Goal: Check status: Check status

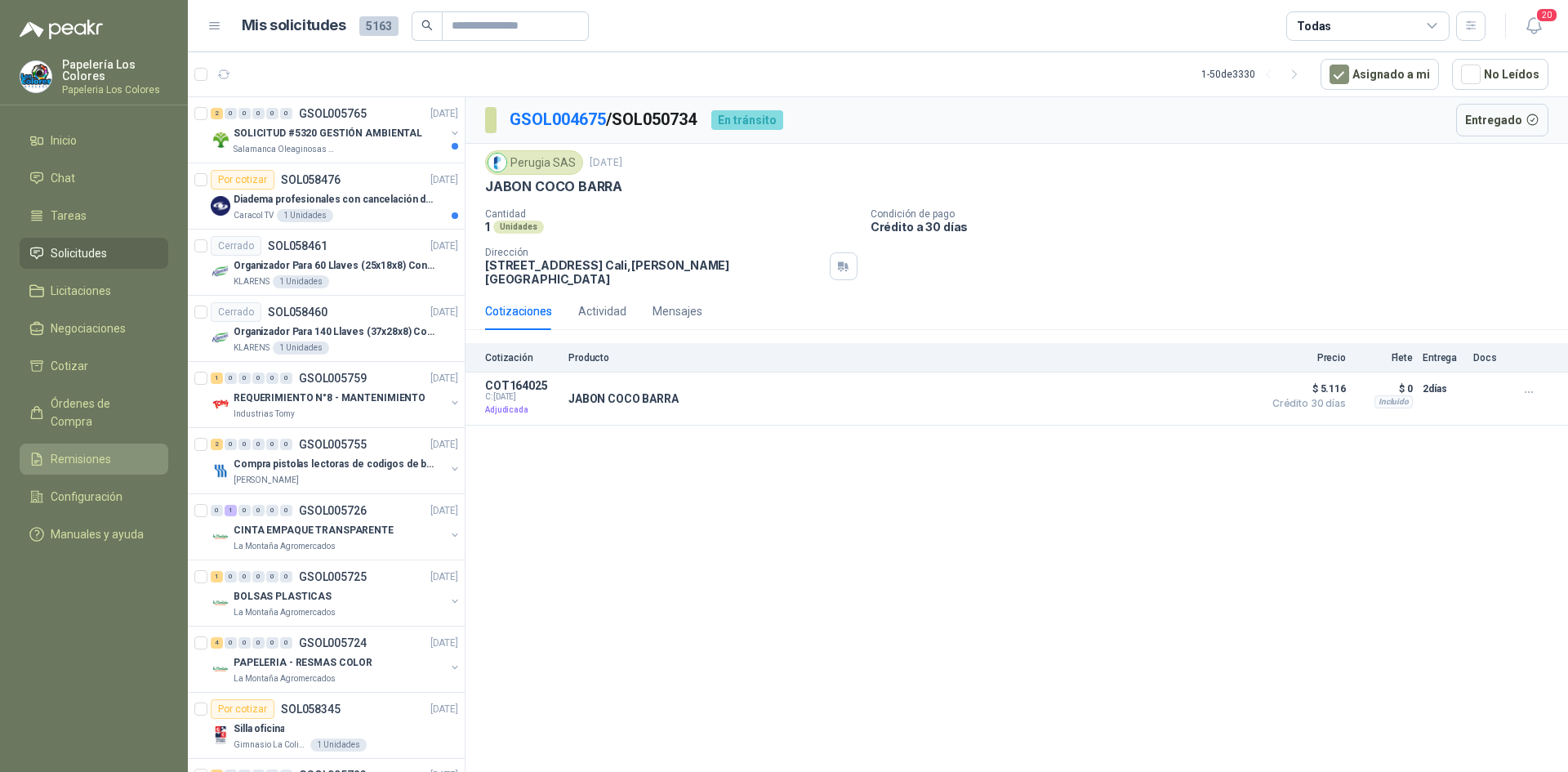
click at [89, 450] on span "Remisiones" at bounding box center [81, 459] width 60 height 18
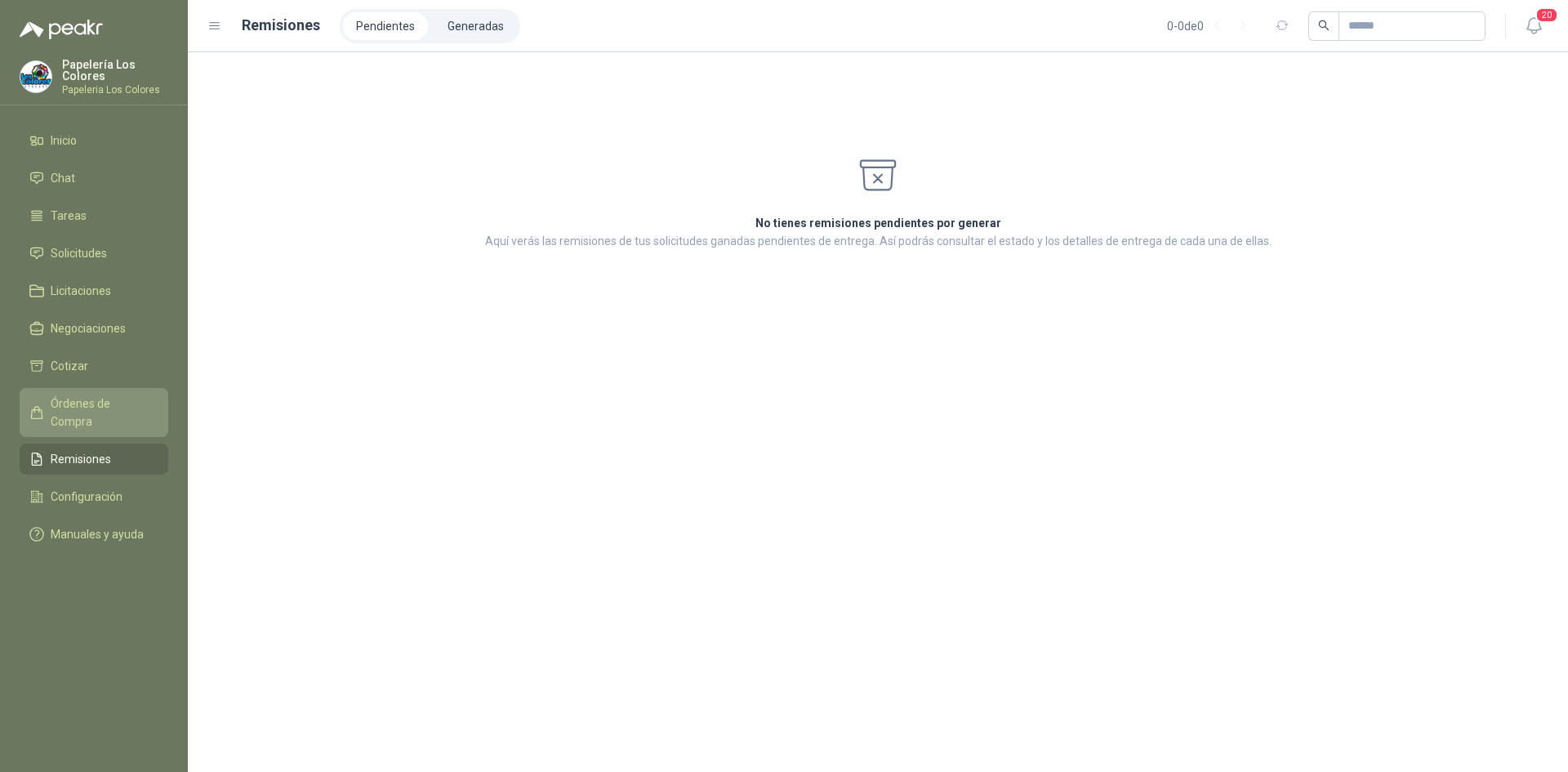
click at [84, 397] on span "Órdenes de Compra" at bounding box center [102, 413] width 102 height 36
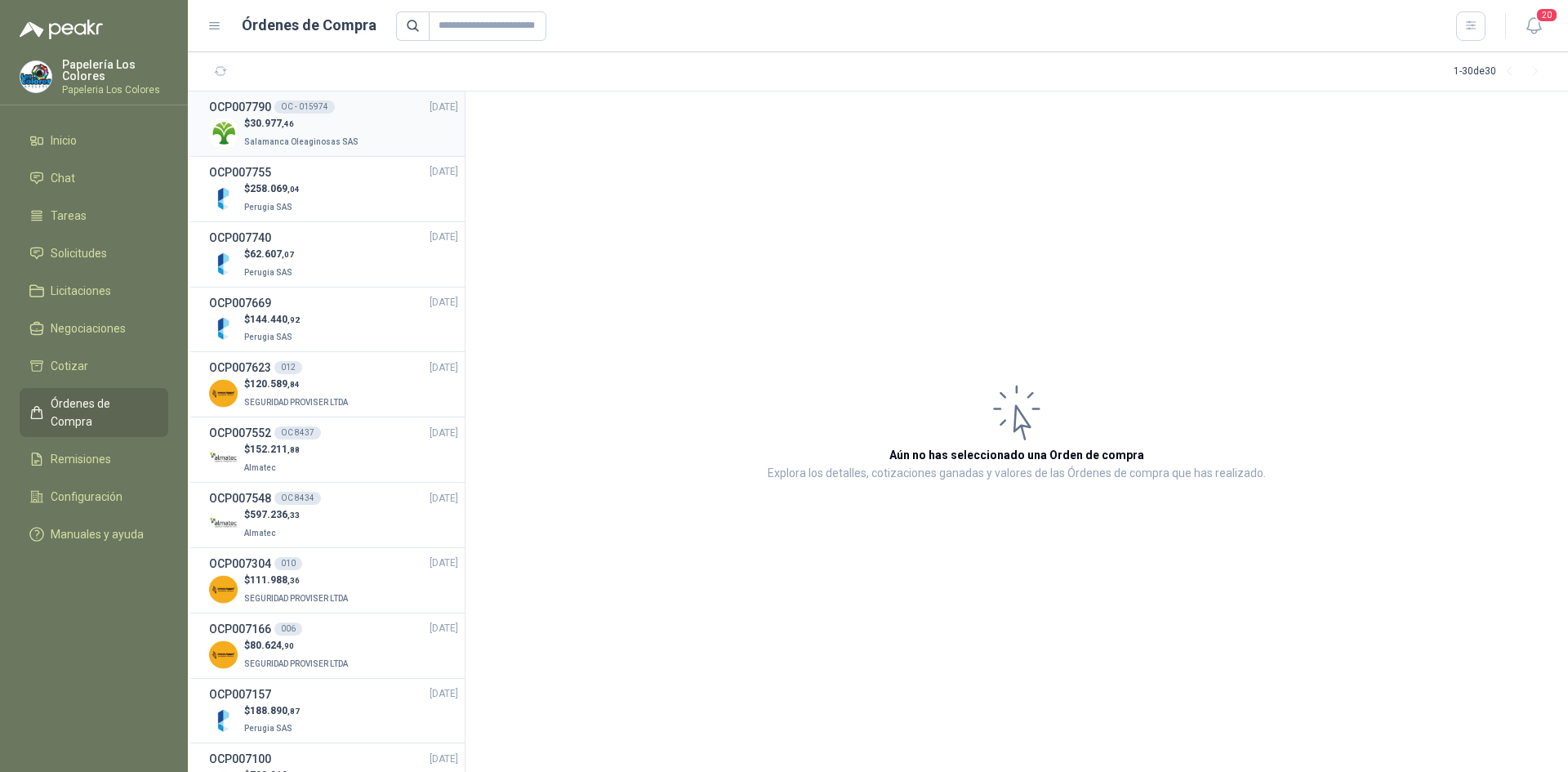
click at [363, 118] on div "$ 30.977 ,46 Salamanca Oleaginosas SAS" at bounding box center [334, 133] width 249 height 34
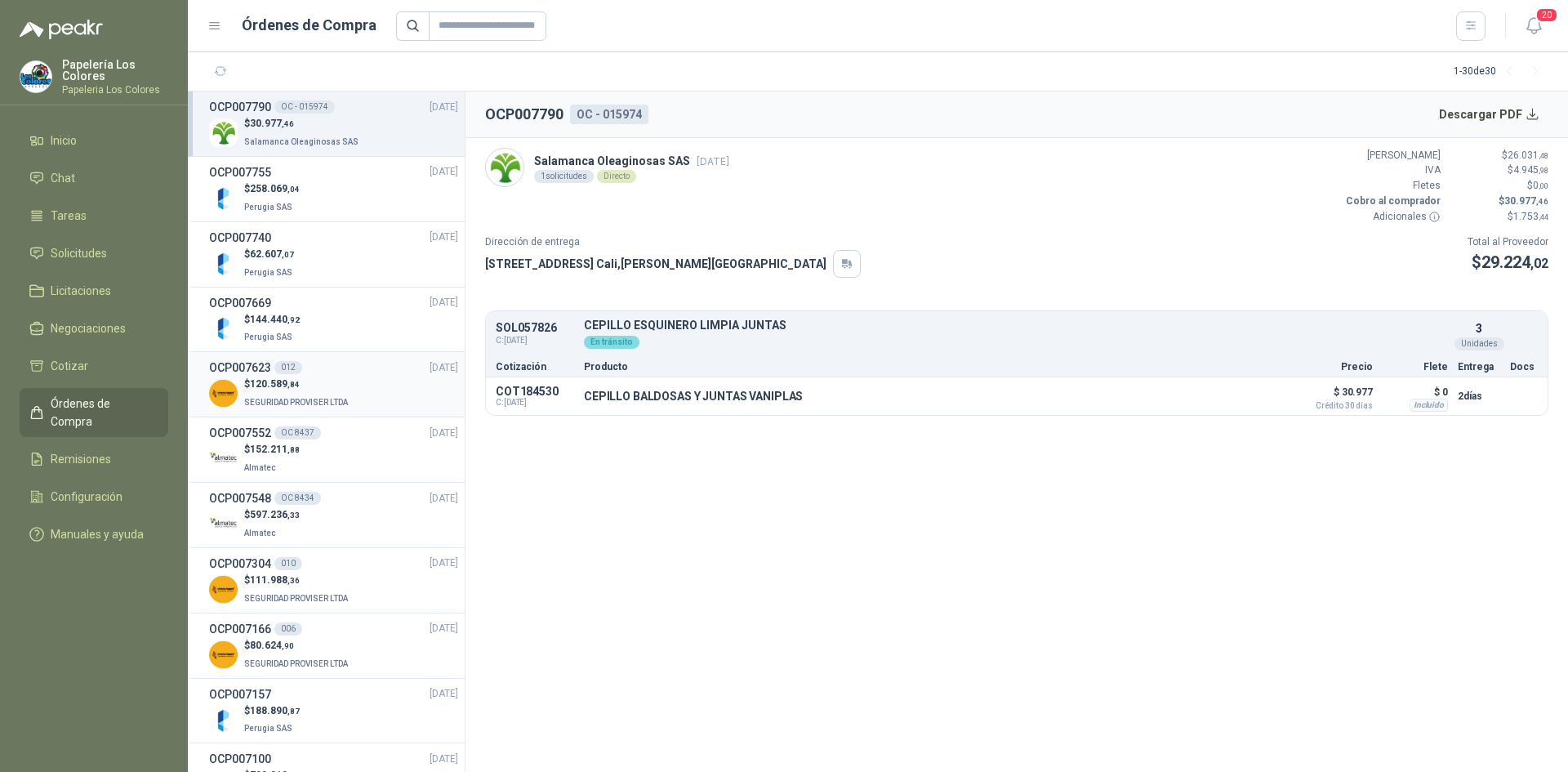
click at [369, 367] on div "OCP007623 012 [DATE]" at bounding box center [334, 367] width 249 height 18
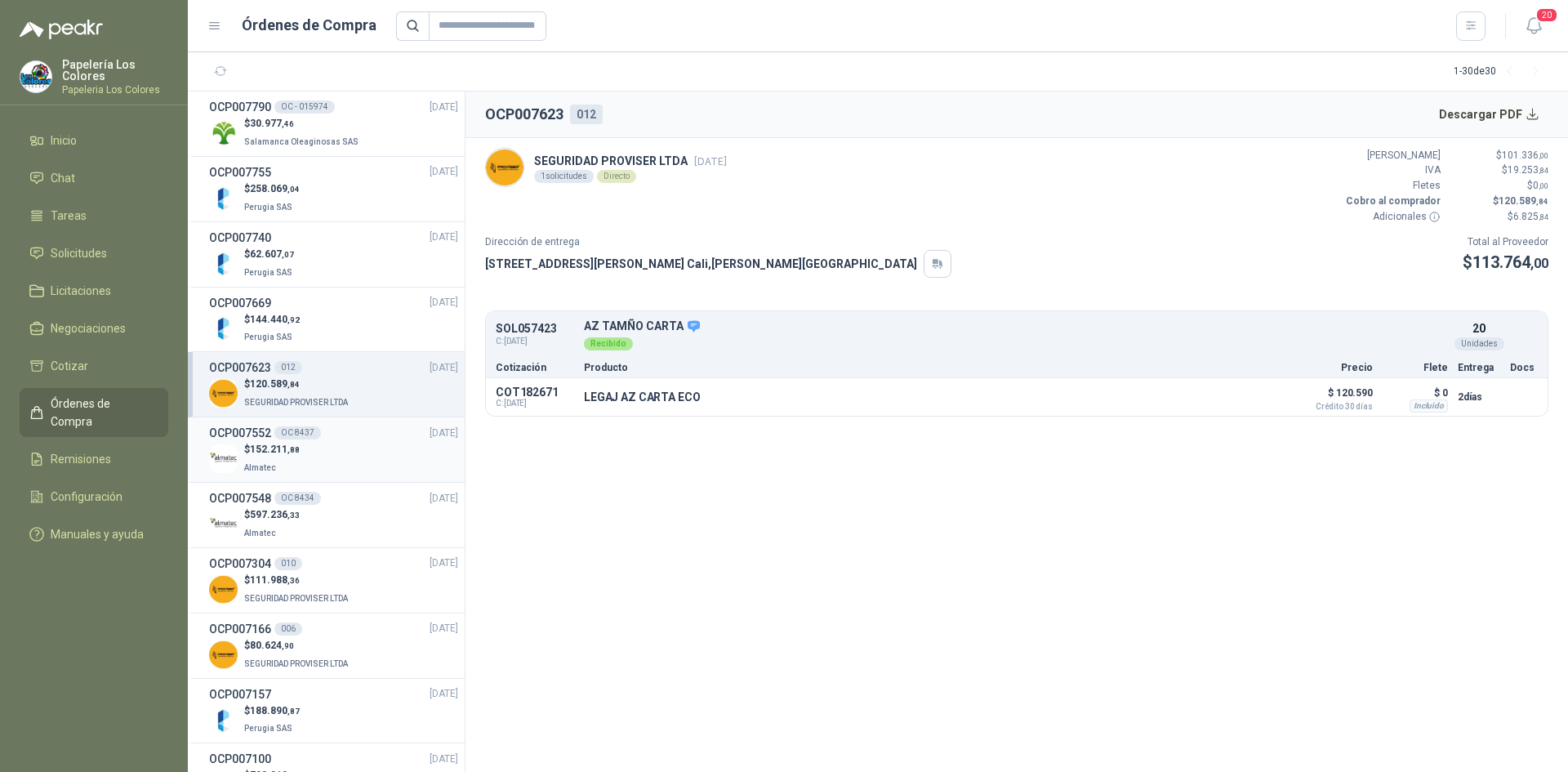
click at [356, 444] on div "$ 152.211 ,88 Almatec" at bounding box center [334, 458] width 249 height 34
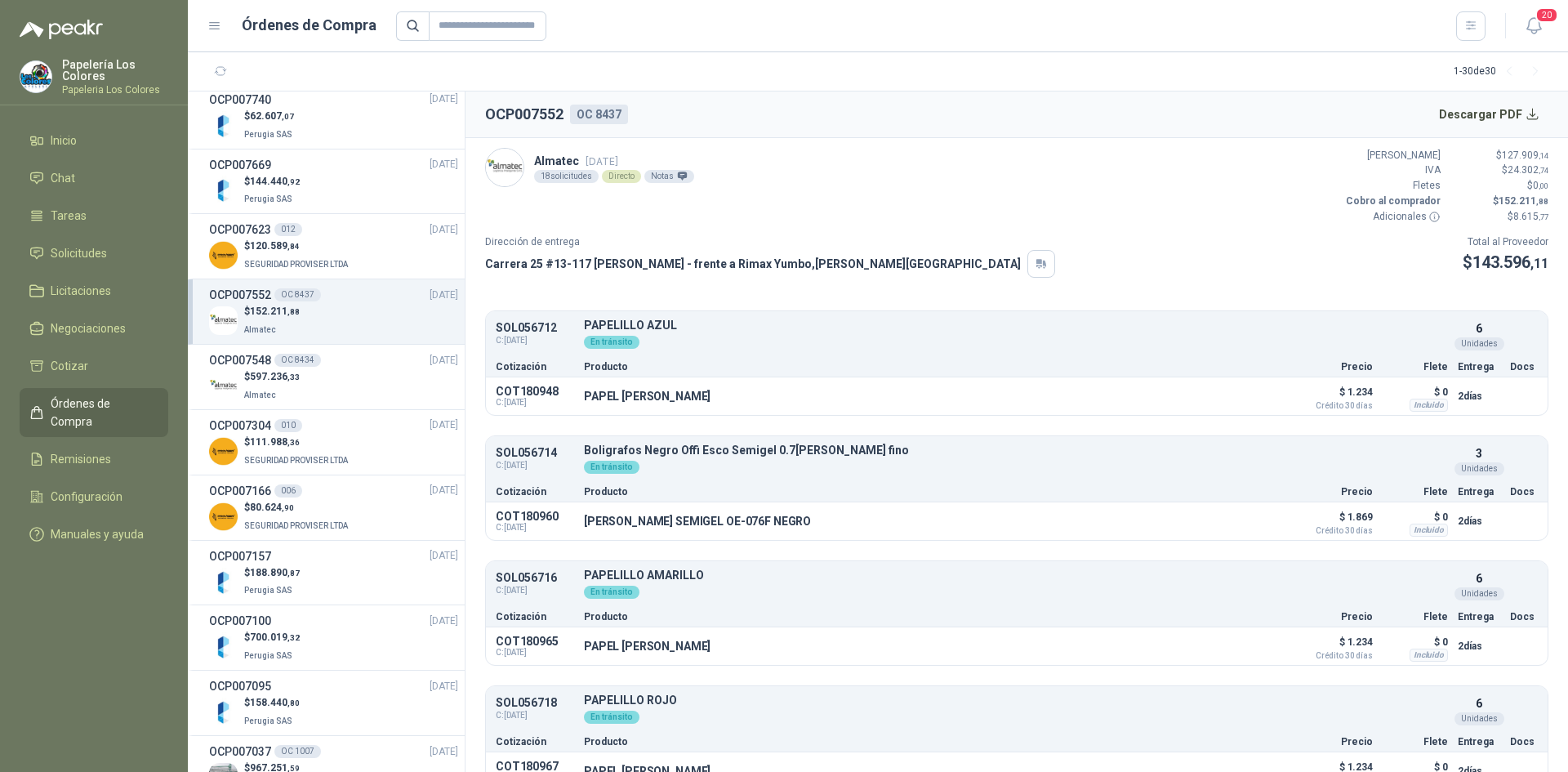
scroll to position [164, 0]
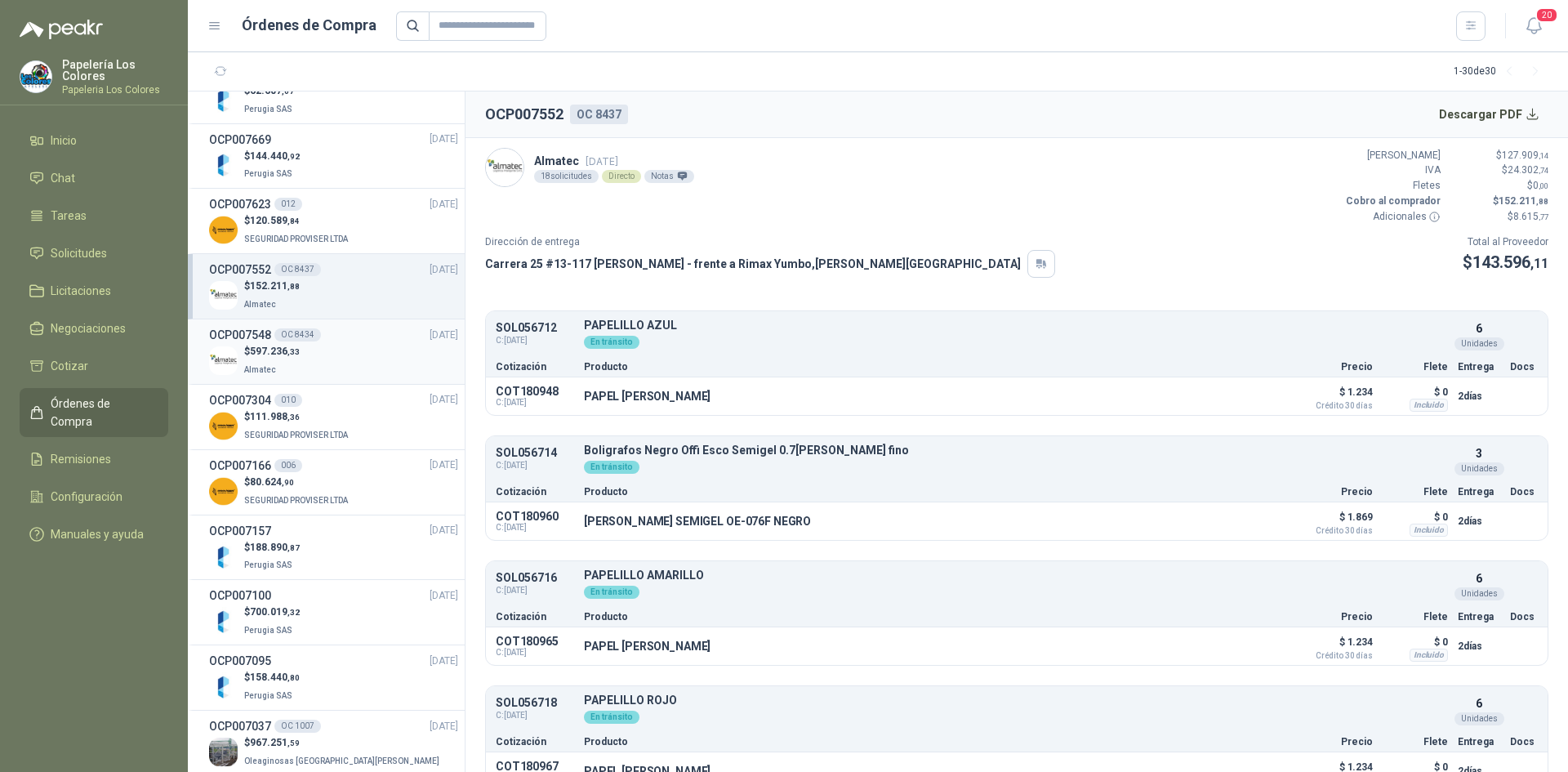
click at [354, 337] on div "OCP007548 OC 8434 [DATE]" at bounding box center [334, 335] width 249 height 18
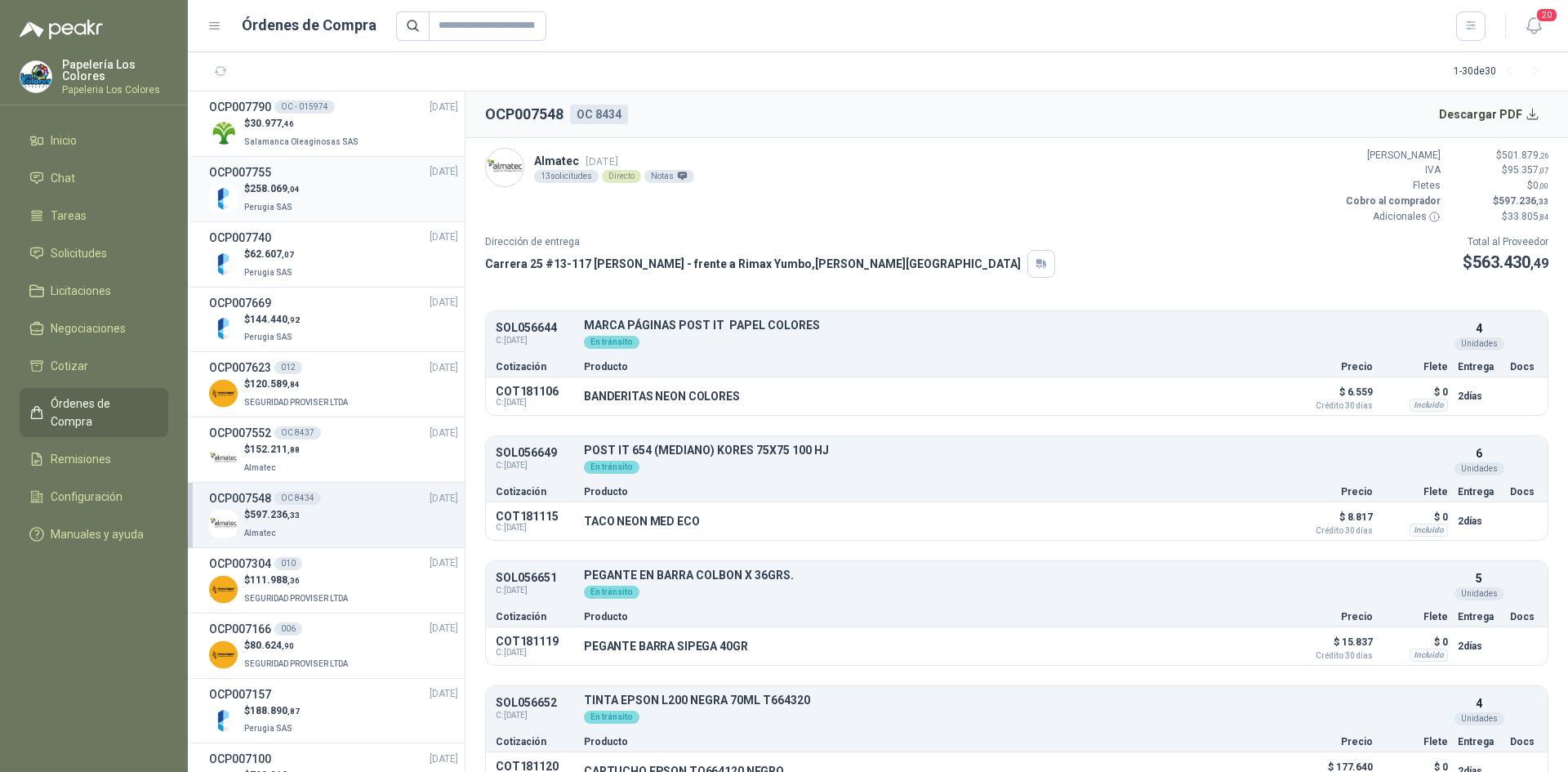
click at [374, 185] on div "$ 258.069 ,04 Perugia SAS" at bounding box center [334, 197] width 249 height 34
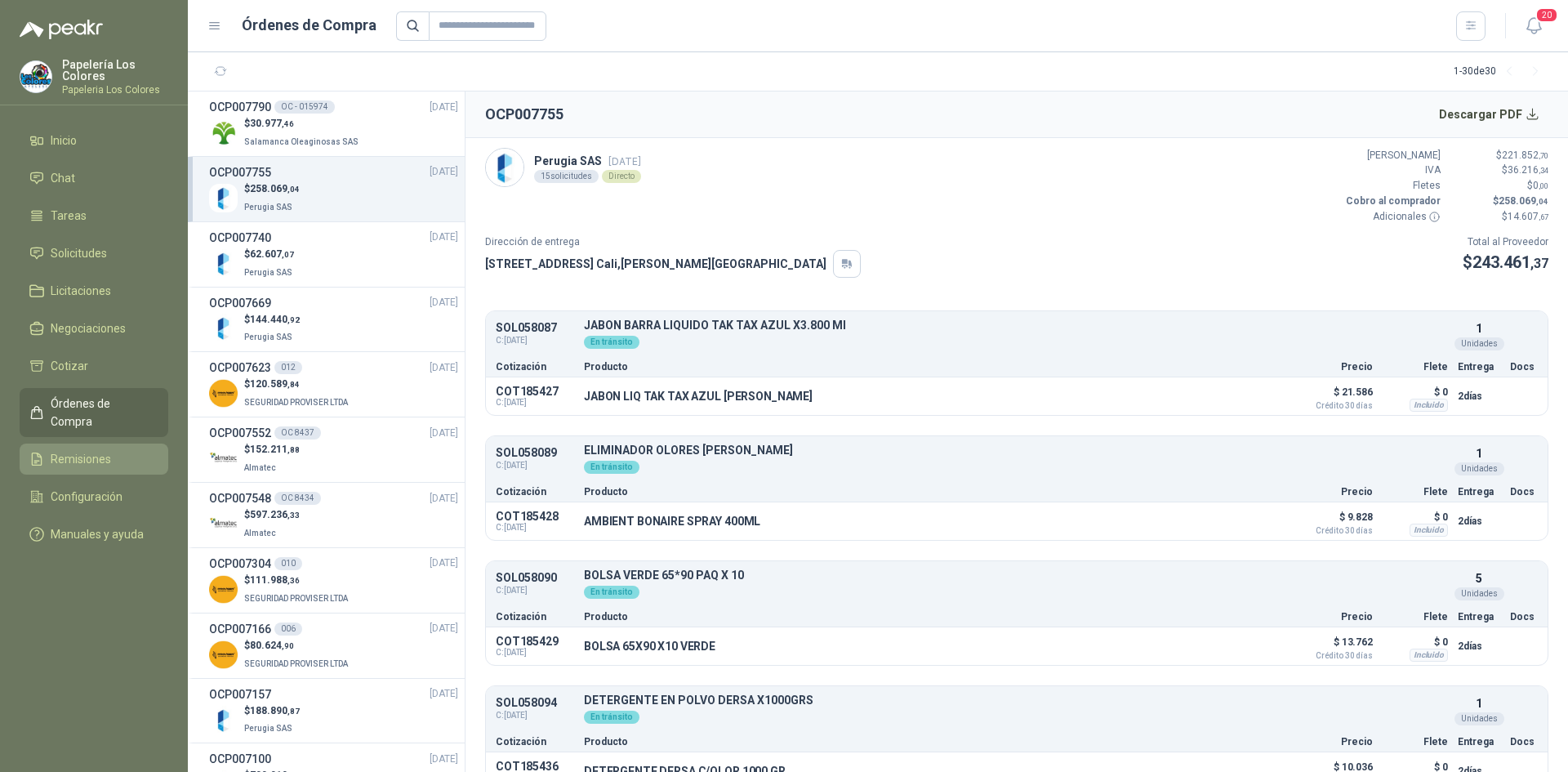
click at [78, 450] on span "Remisiones" at bounding box center [81, 459] width 60 height 18
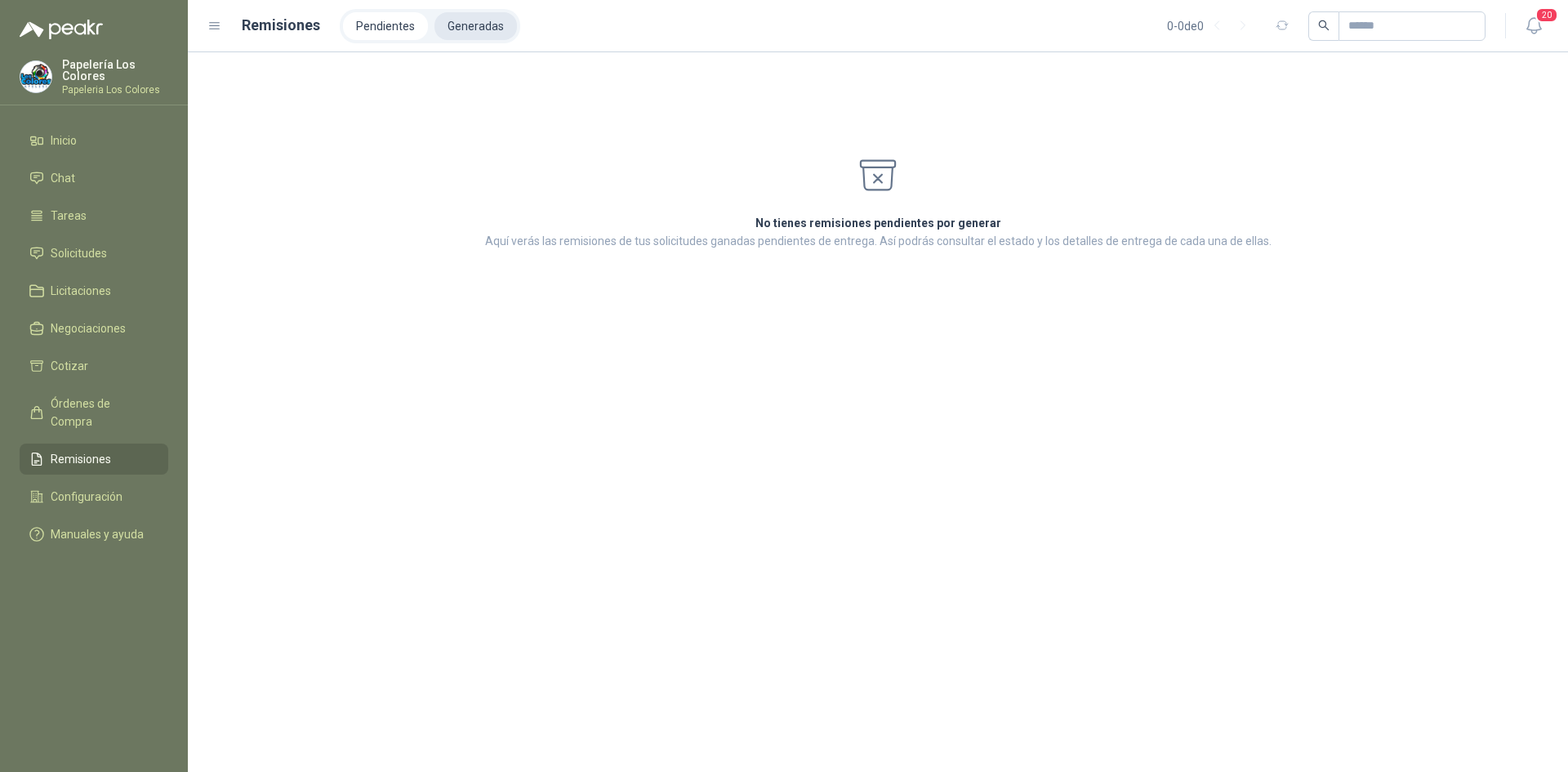
click at [461, 25] on li "Generadas" at bounding box center [476, 25] width 83 height 28
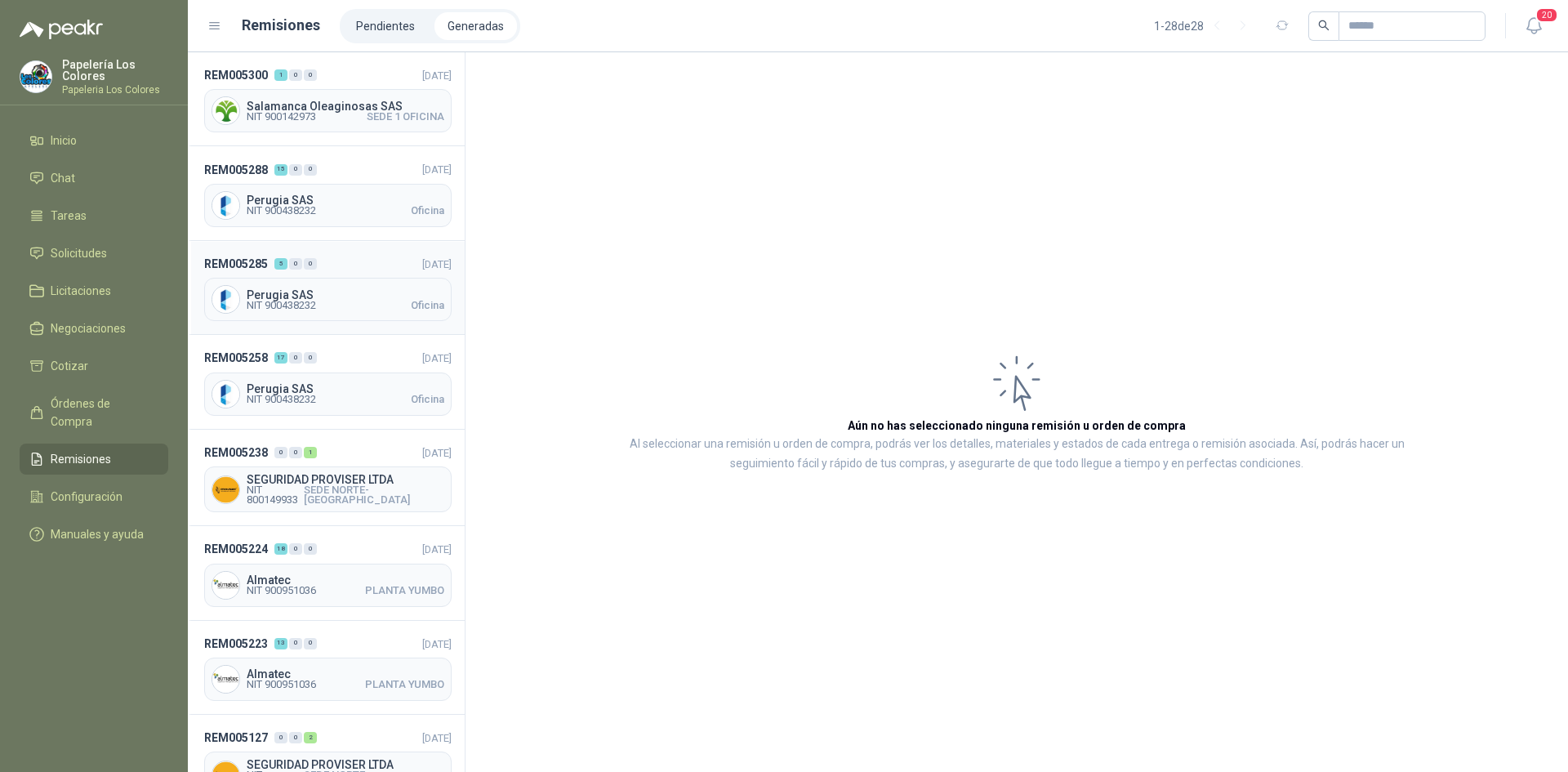
click at [355, 248] on div "REM005285 5 0 0 [DATE] [GEOGRAPHIC_DATA] SAS NIT 900438232 Oficina" at bounding box center [327, 287] width 276 height 94
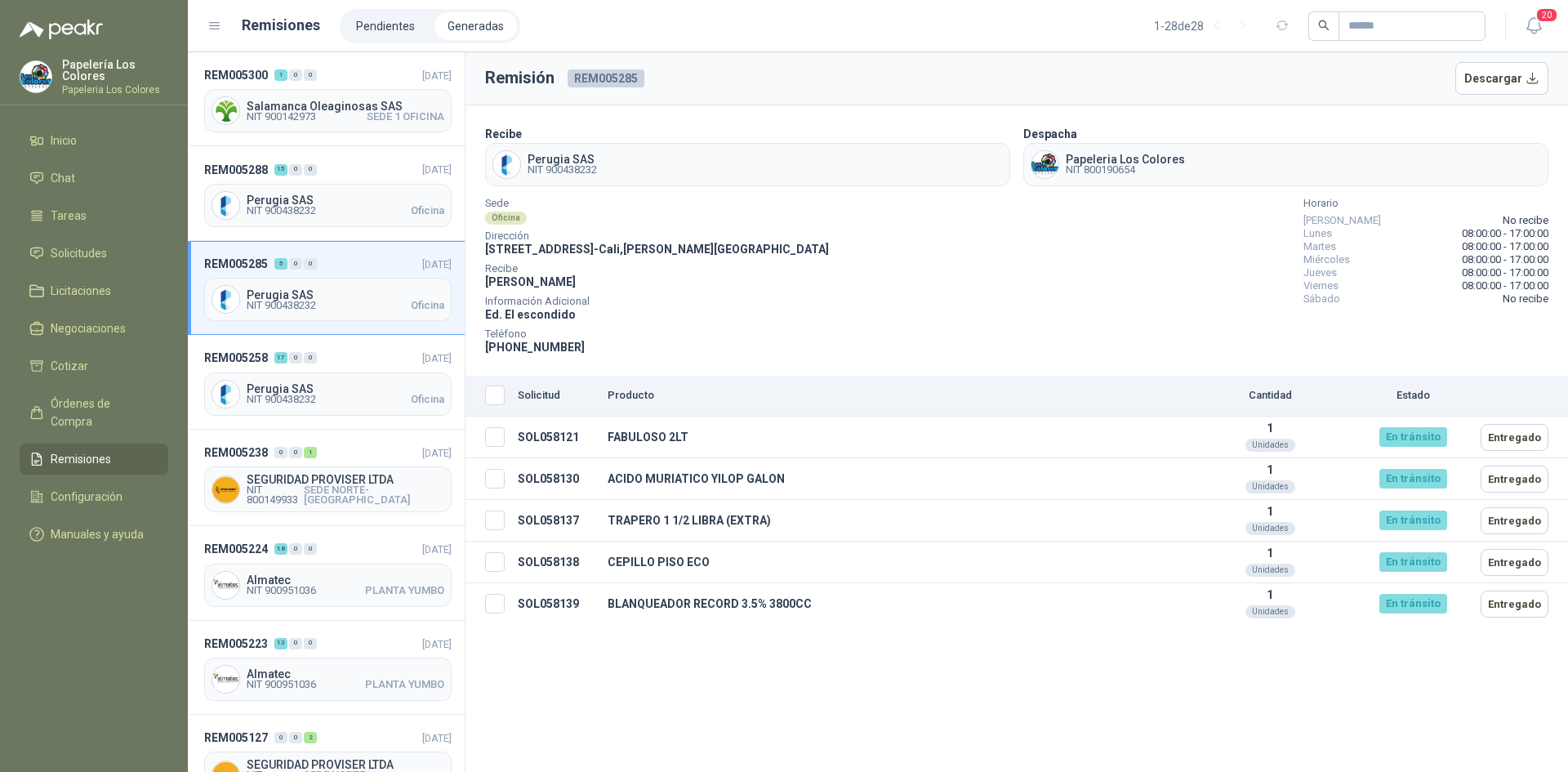
click at [919, 323] on div "Sede Oficina Dirección [STREET_ADDRESS][PERSON_NAME] Guerrero Información Adici…" at bounding box center [1016, 277] width 1063 height 156
click at [978, 437] on td "FABULOSO 2LT" at bounding box center [895, 437] width 588 height 42
click at [617, 436] on td "FABULOSO 2LT" at bounding box center [895, 437] width 588 height 42
click at [1160, 438] on td "FABULOSO 2LT" at bounding box center [895, 437] width 588 height 42
click at [119, 397] on span "Órdenes de Compra" at bounding box center [102, 413] width 102 height 36
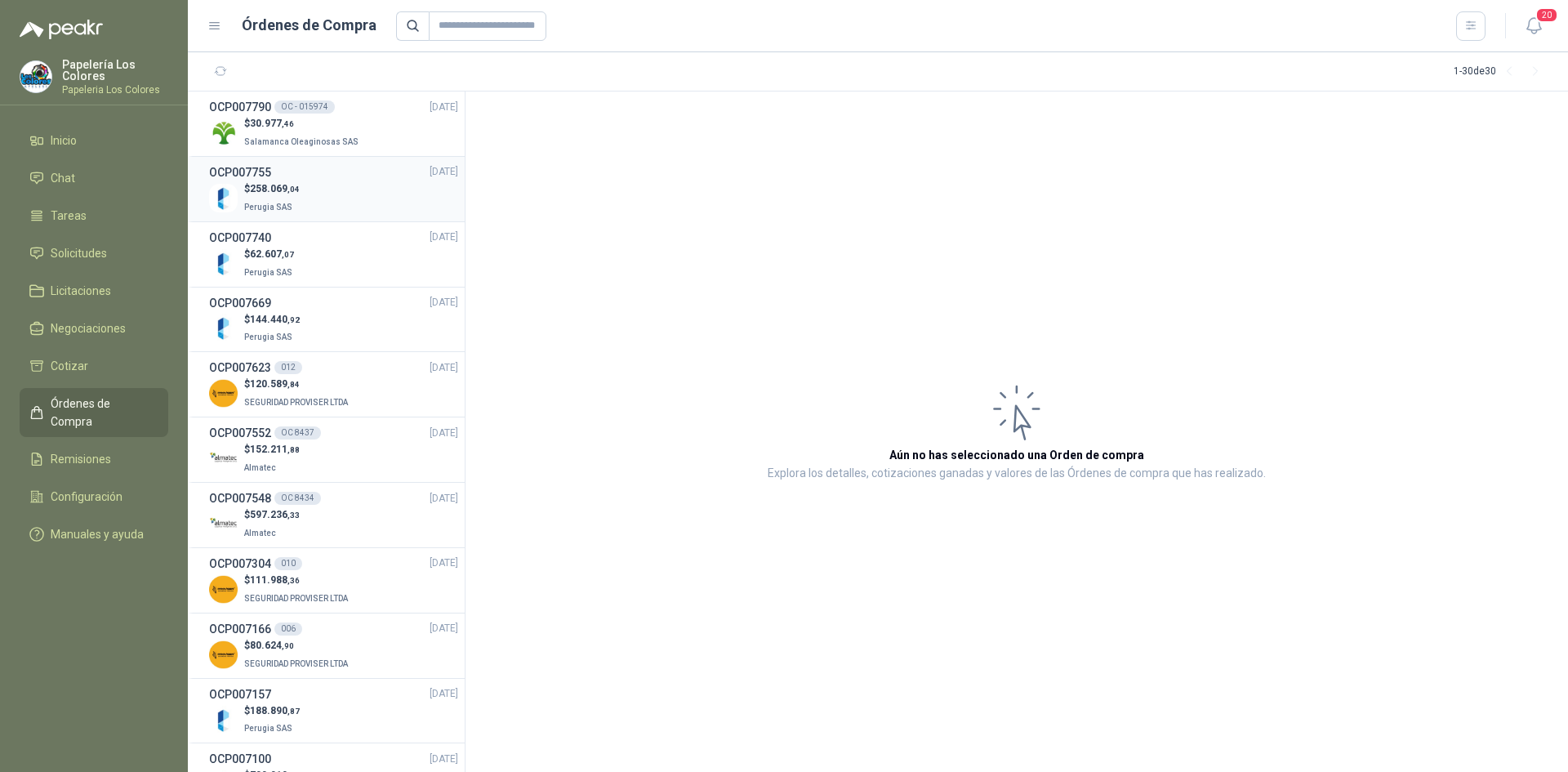
click at [339, 183] on div "$ 258.069 ,04 Perugia SAS" at bounding box center [334, 197] width 249 height 34
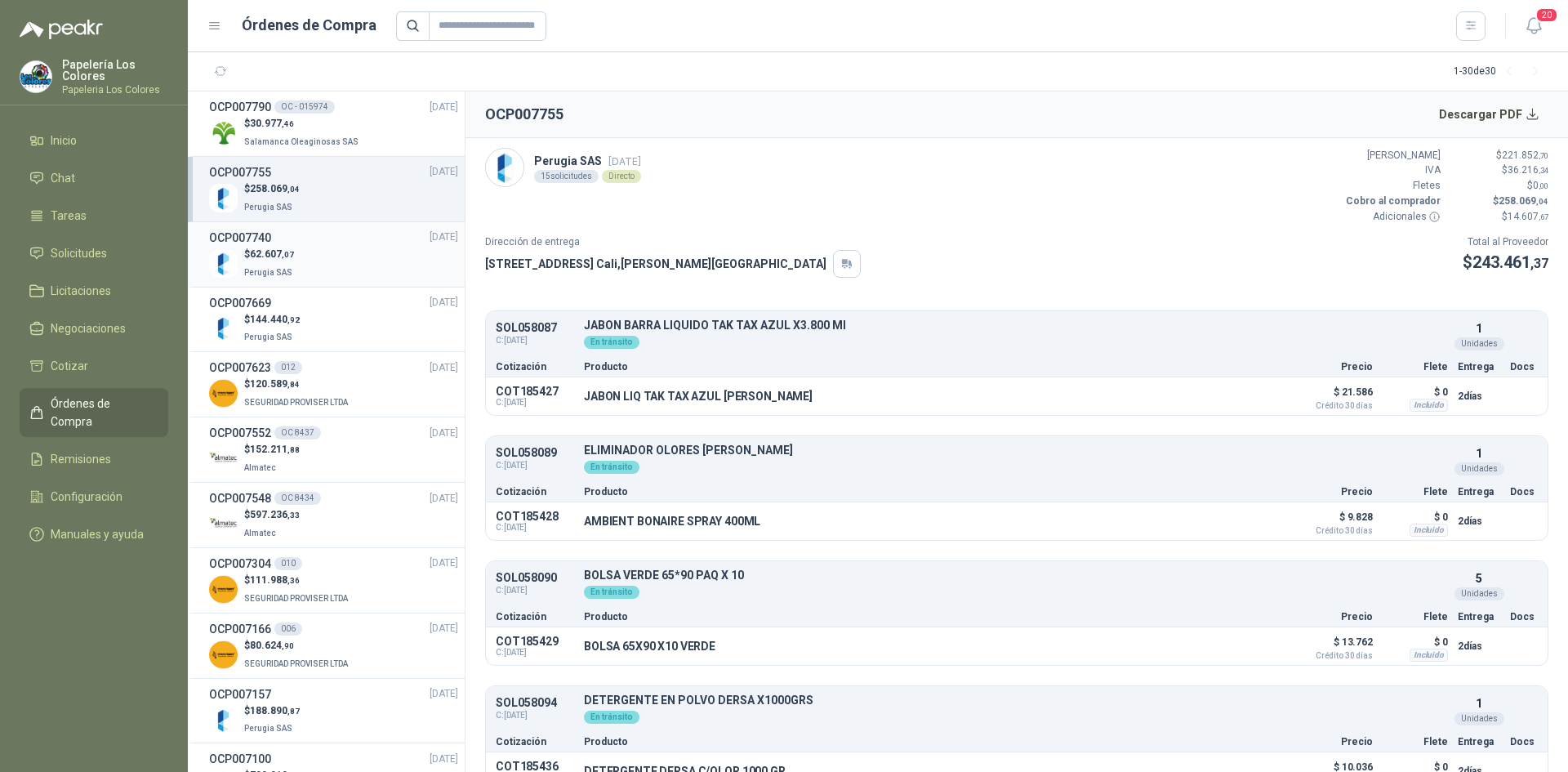
click at [336, 259] on div "$ 62.607 ,07 Perugia SAS" at bounding box center [334, 263] width 249 height 34
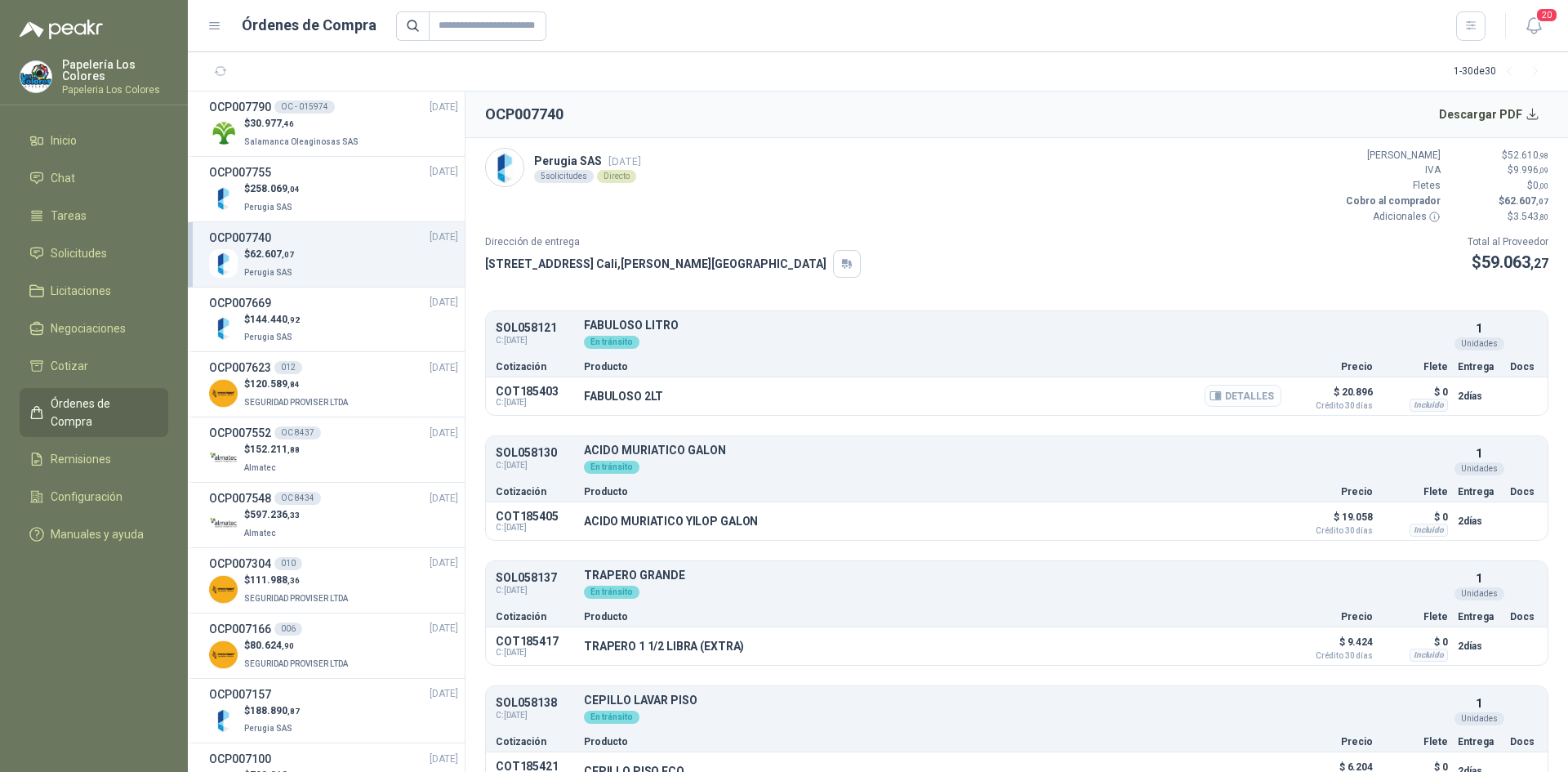
click at [1235, 396] on button "Detalles" at bounding box center [1243, 396] width 76 height 22
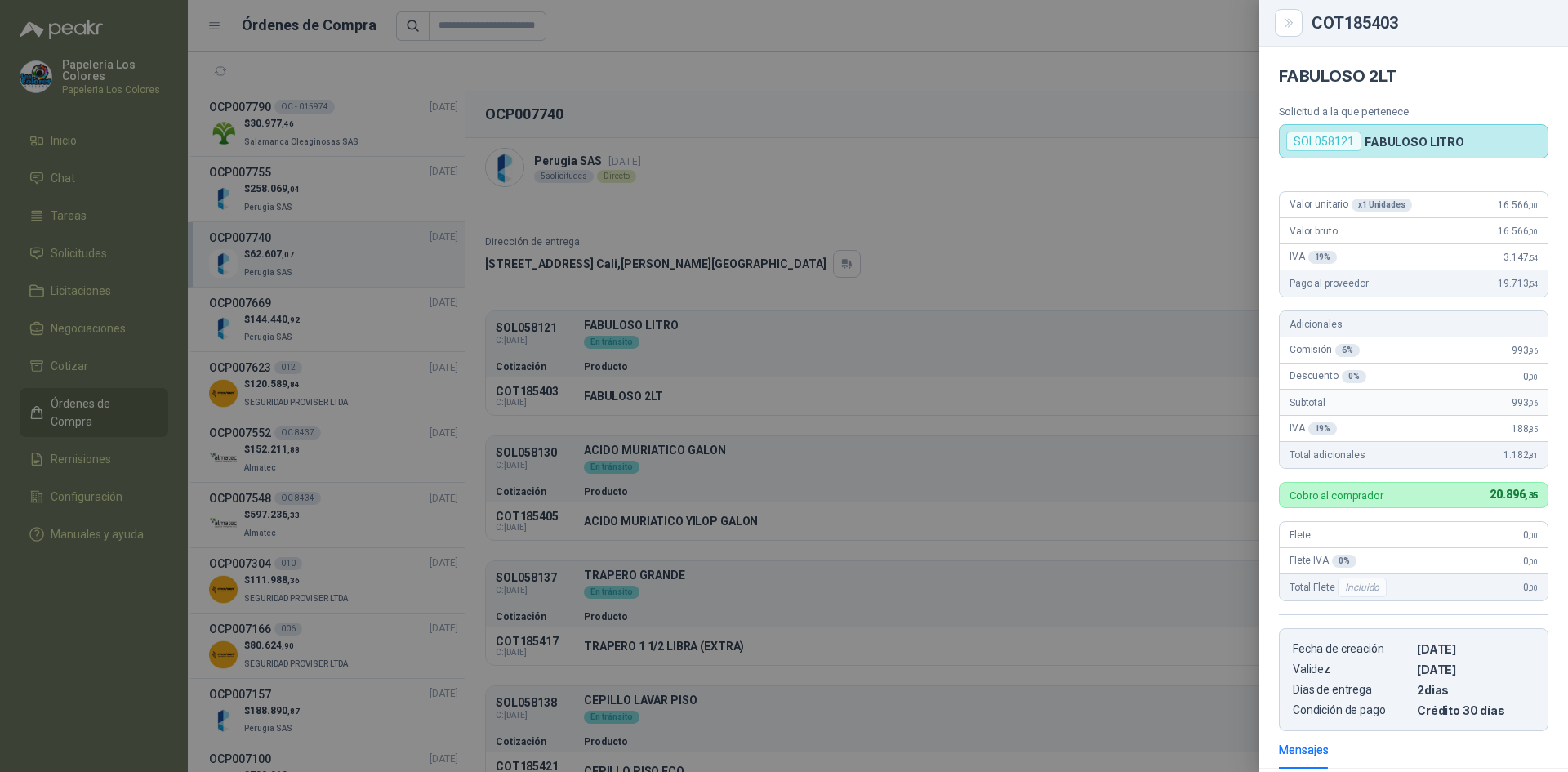
click at [929, 216] on div at bounding box center [784, 386] width 1568 height 772
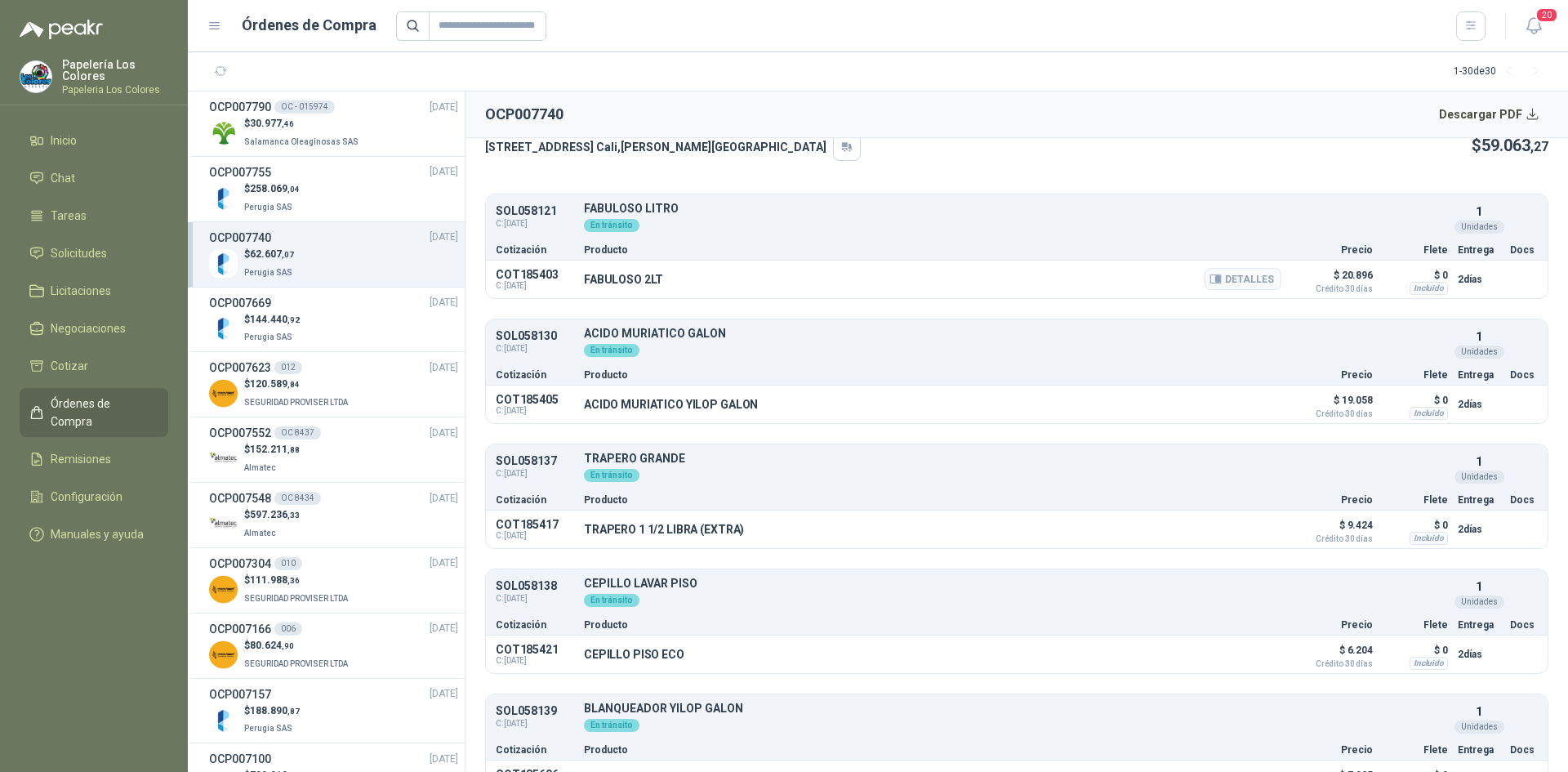
scroll to position [153, 0]
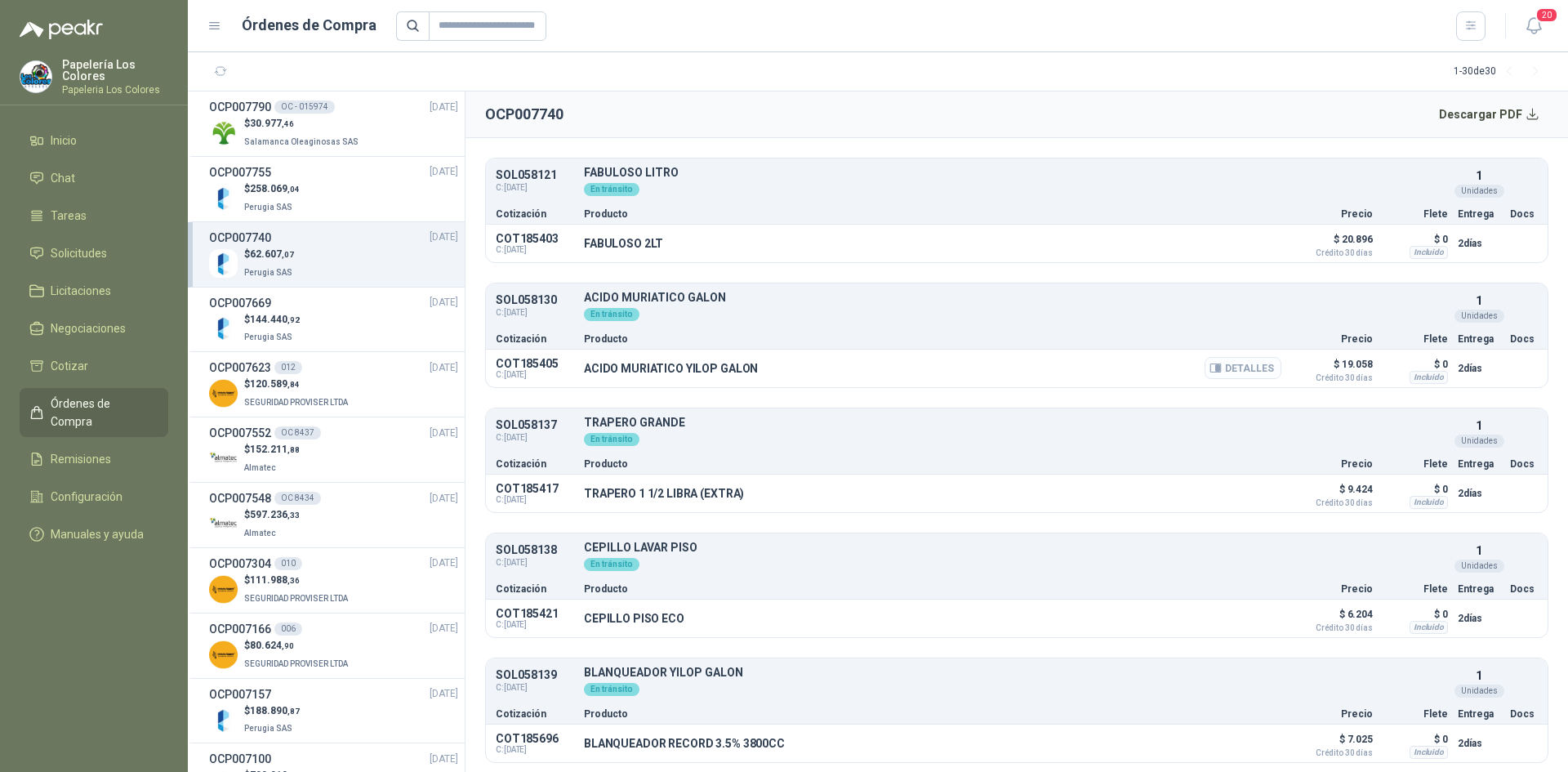
click at [1237, 369] on button "Detalles" at bounding box center [1243, 367] width 76 height 22
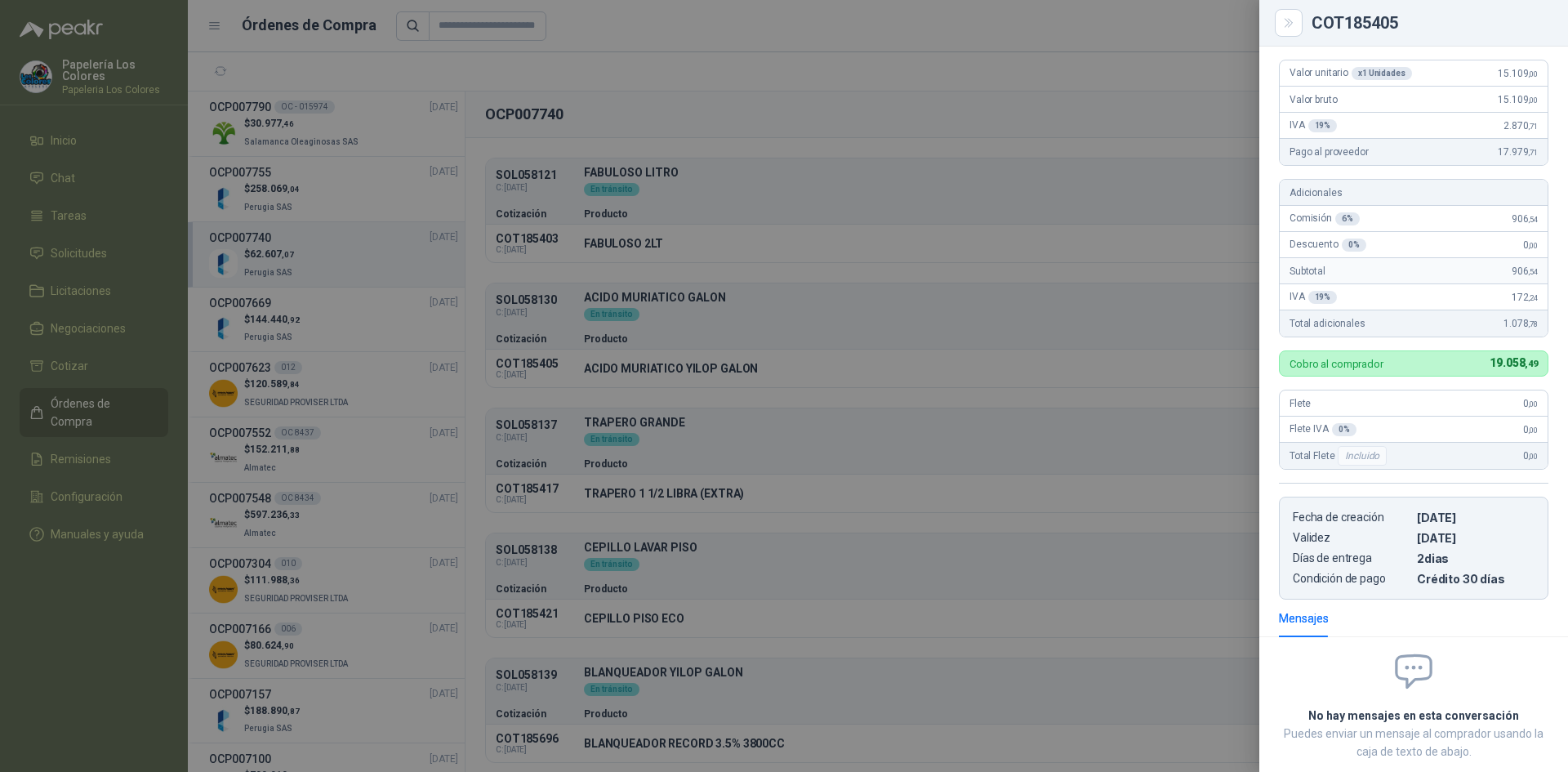
scroll to position [0, 0]
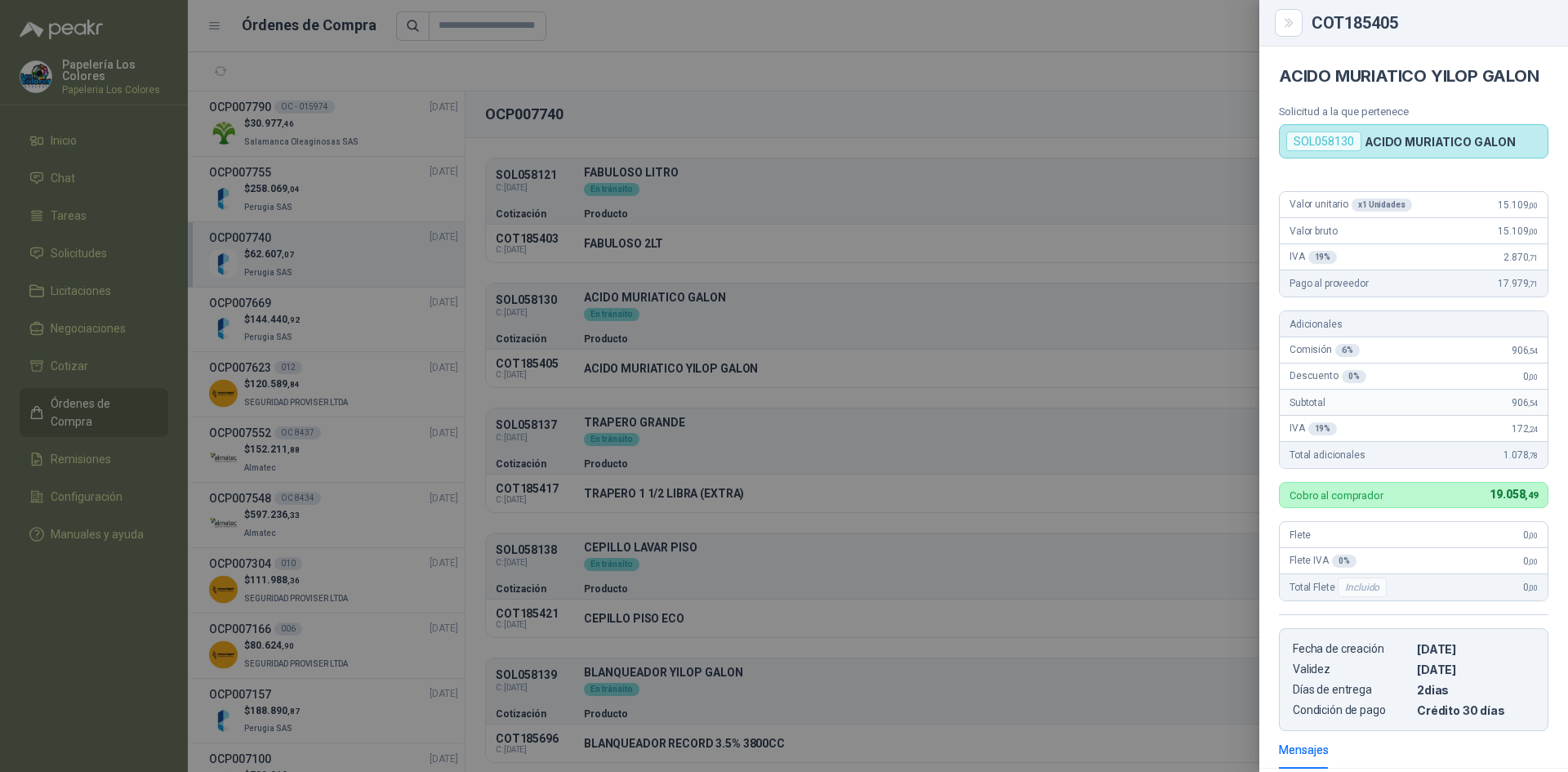
click at [1007, 188] on div at bounding box center [784, 386] width 1568 height 772
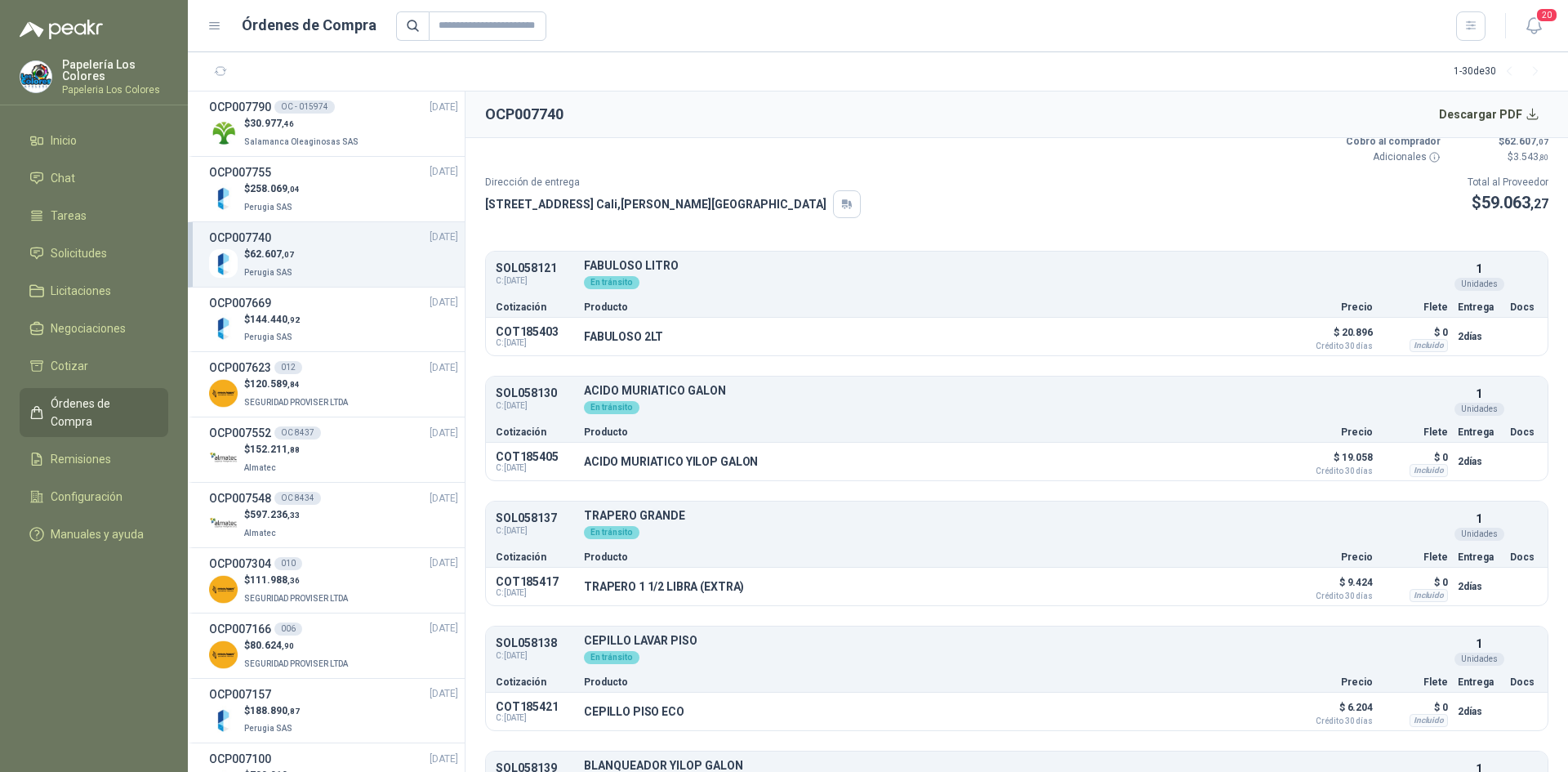
scroll to position [153, 0]
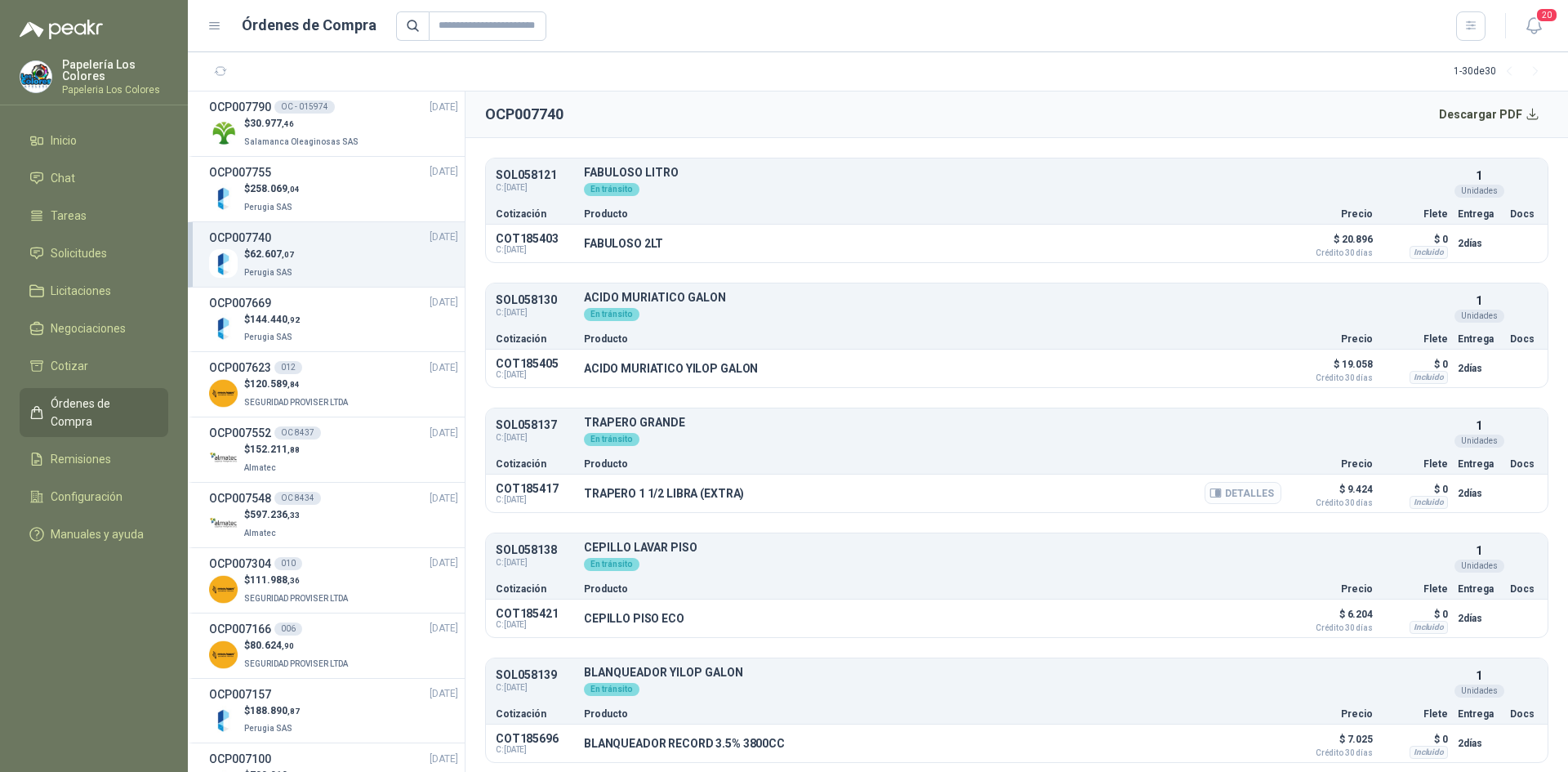
click at [1240, 495] on button "Detalles" at bounding box center [1243, 493] width 76 height 22
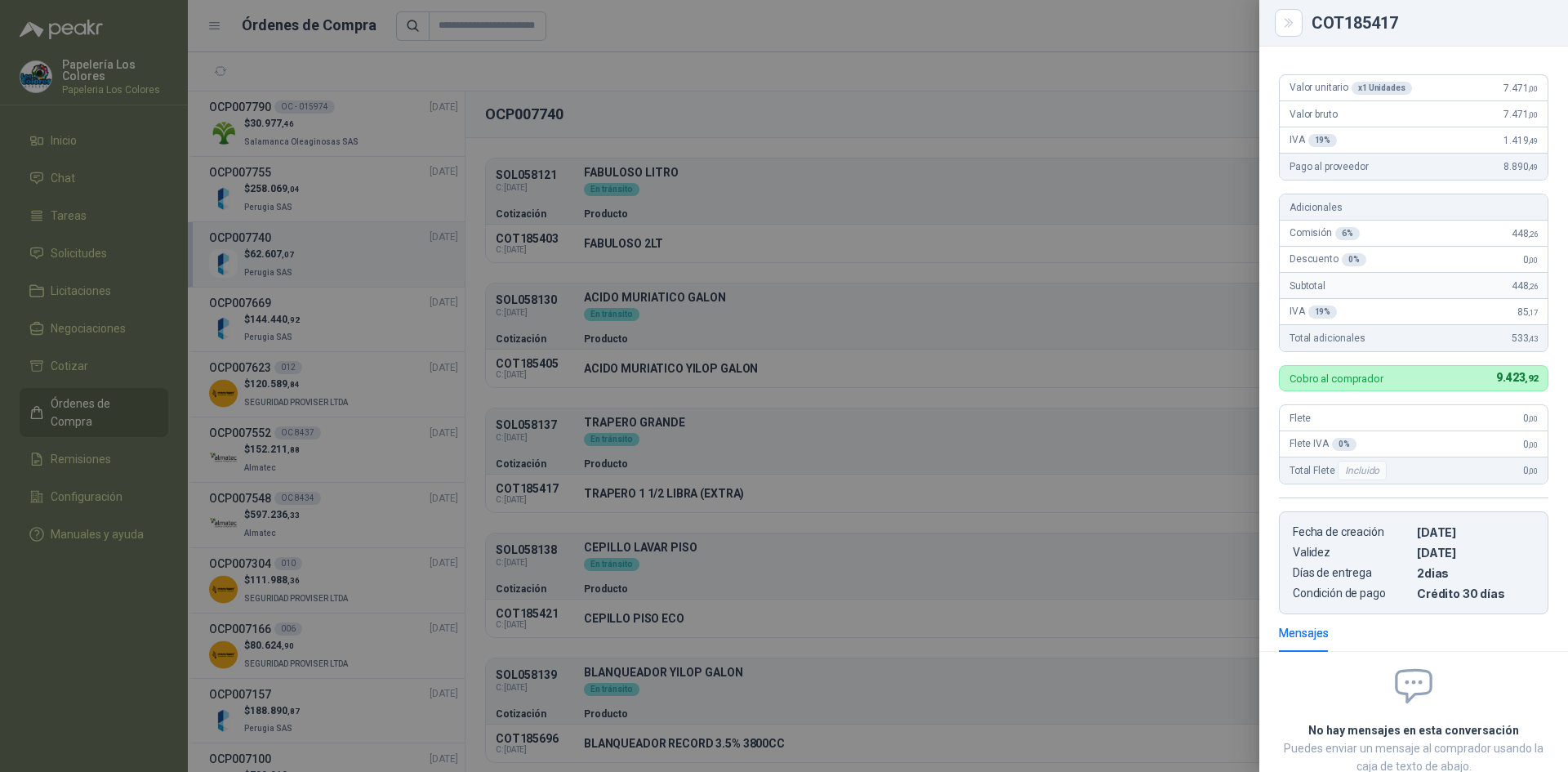
scroll to position [0, 0]
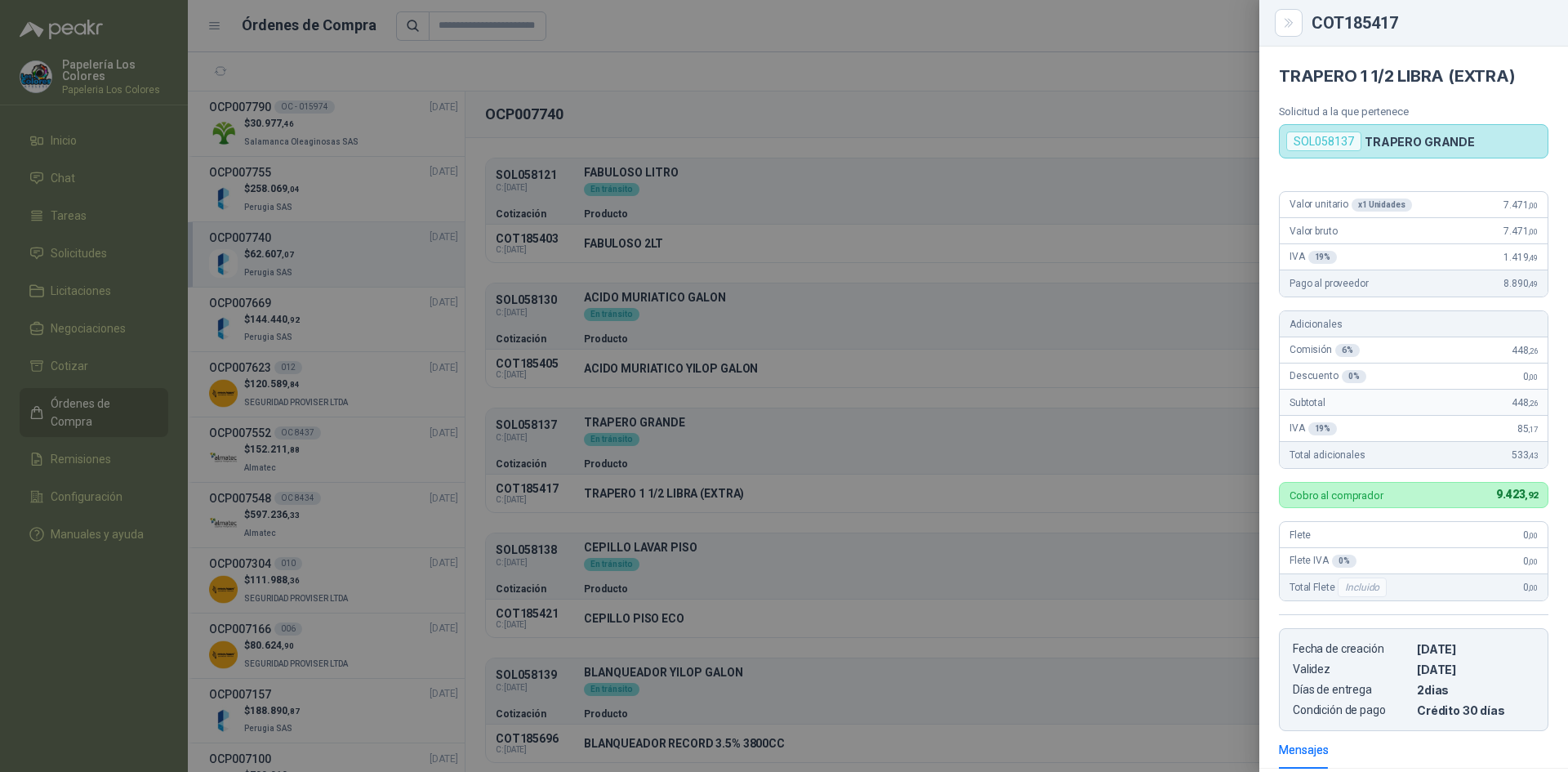
click at [1129, 205] on div at bounding box center [784, 386] width 1568 height 772
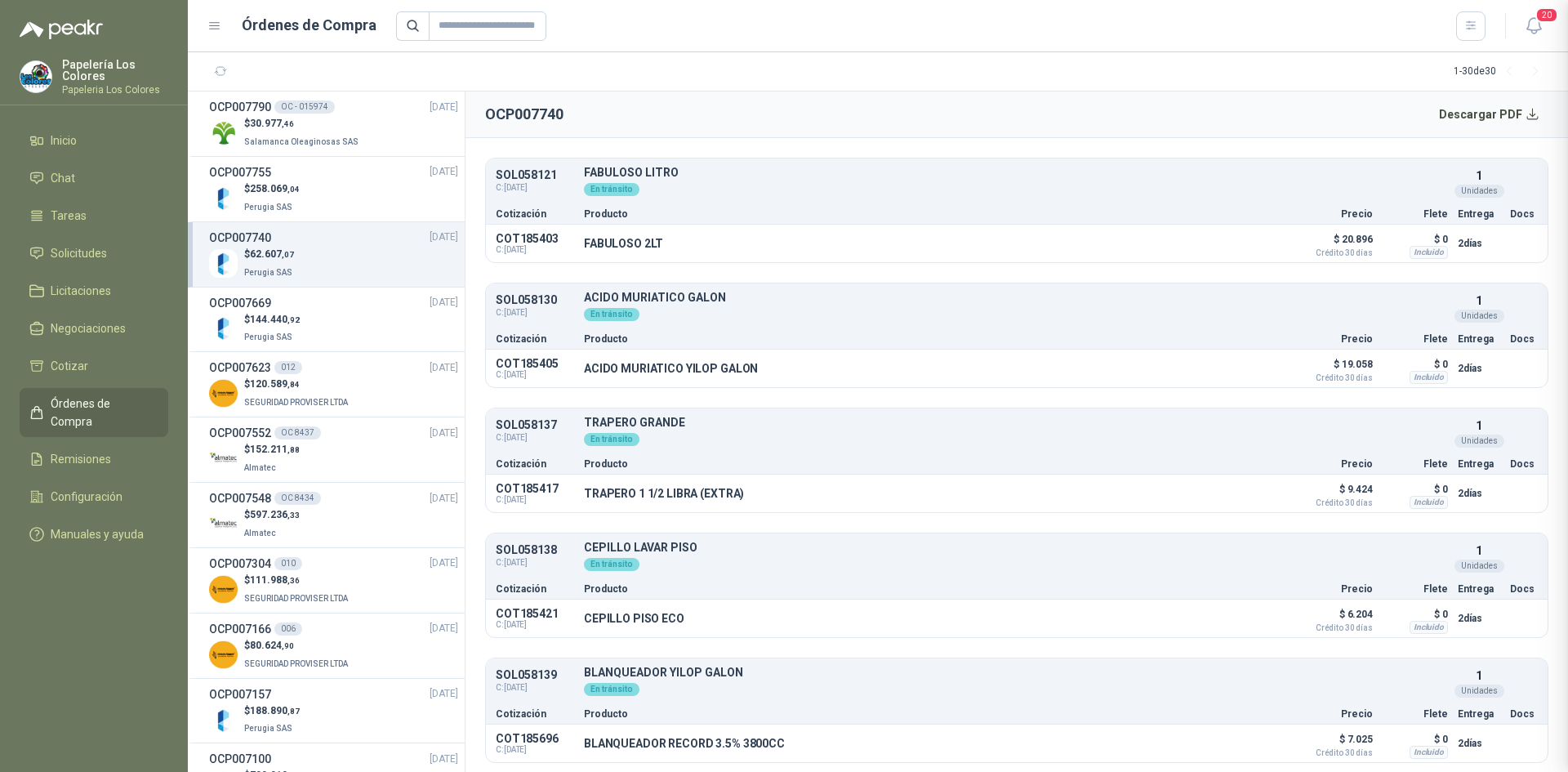
scroll to position [230, 0]
click at [1218, 617] on button "Detalles" at bounding box center [1243, 617] width 76 height 22
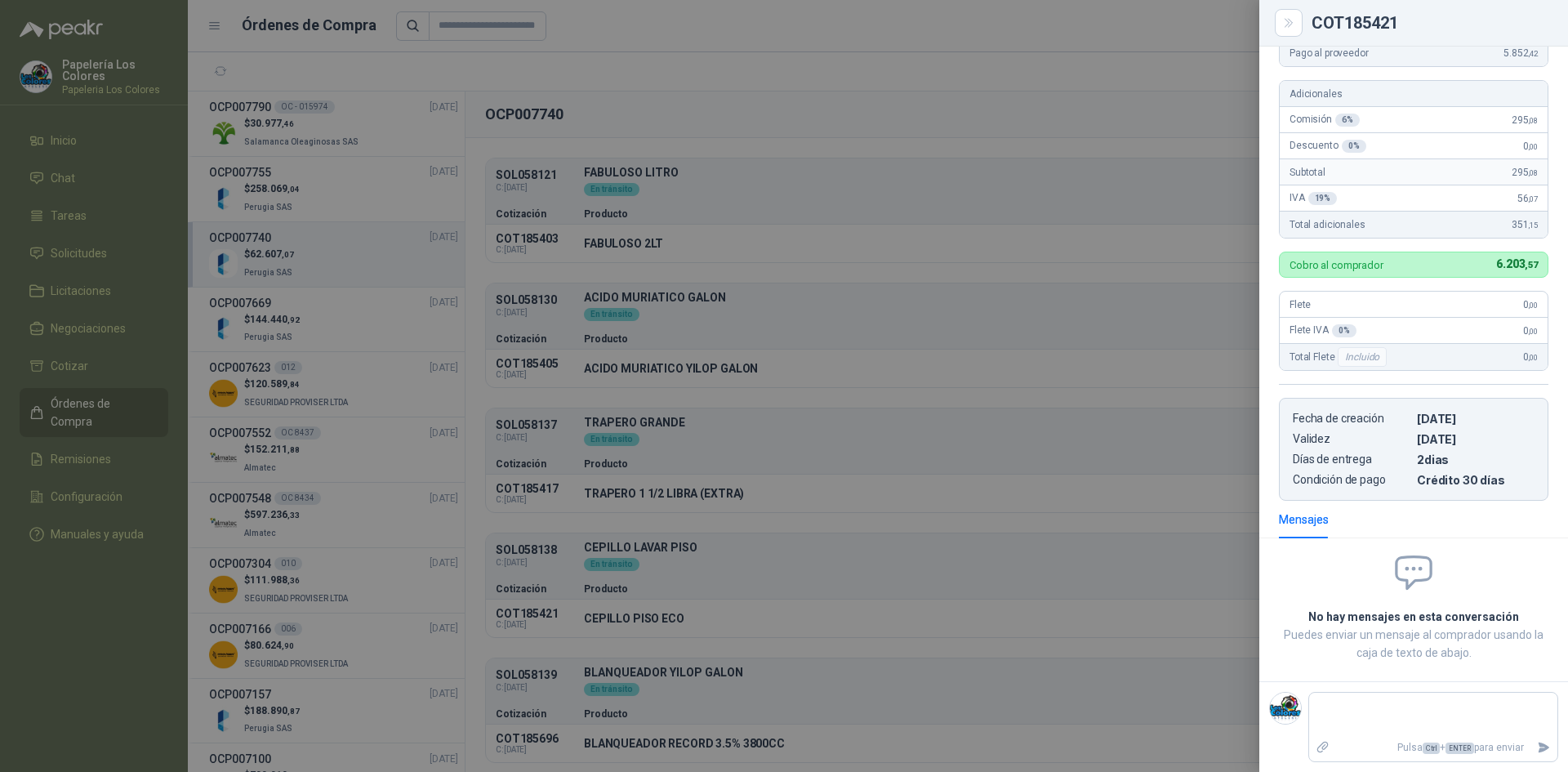
scroll to position [0, 0]
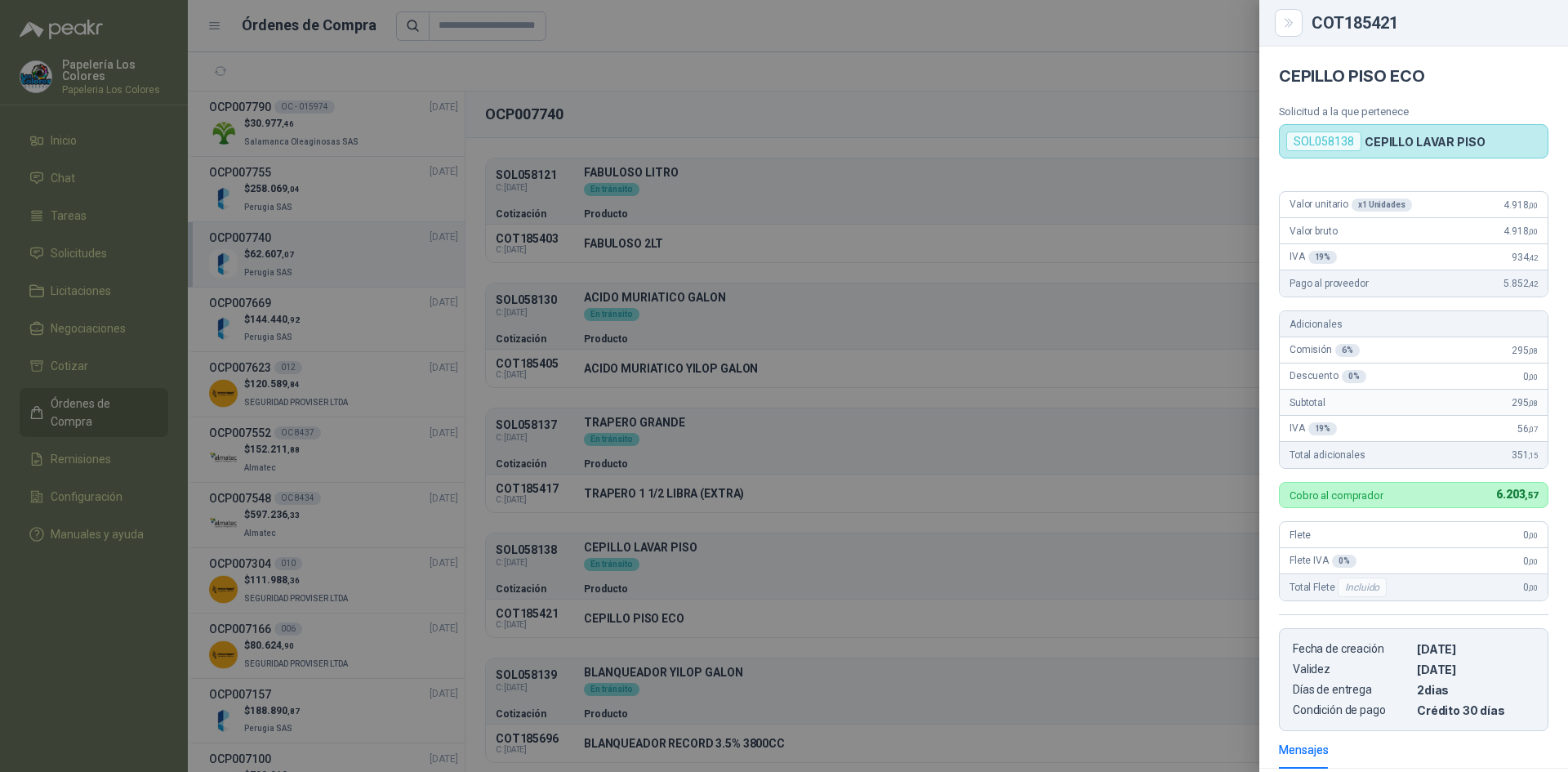
click at [1067, 321] on div at bounding box center [784, 386] width 1568 height 772
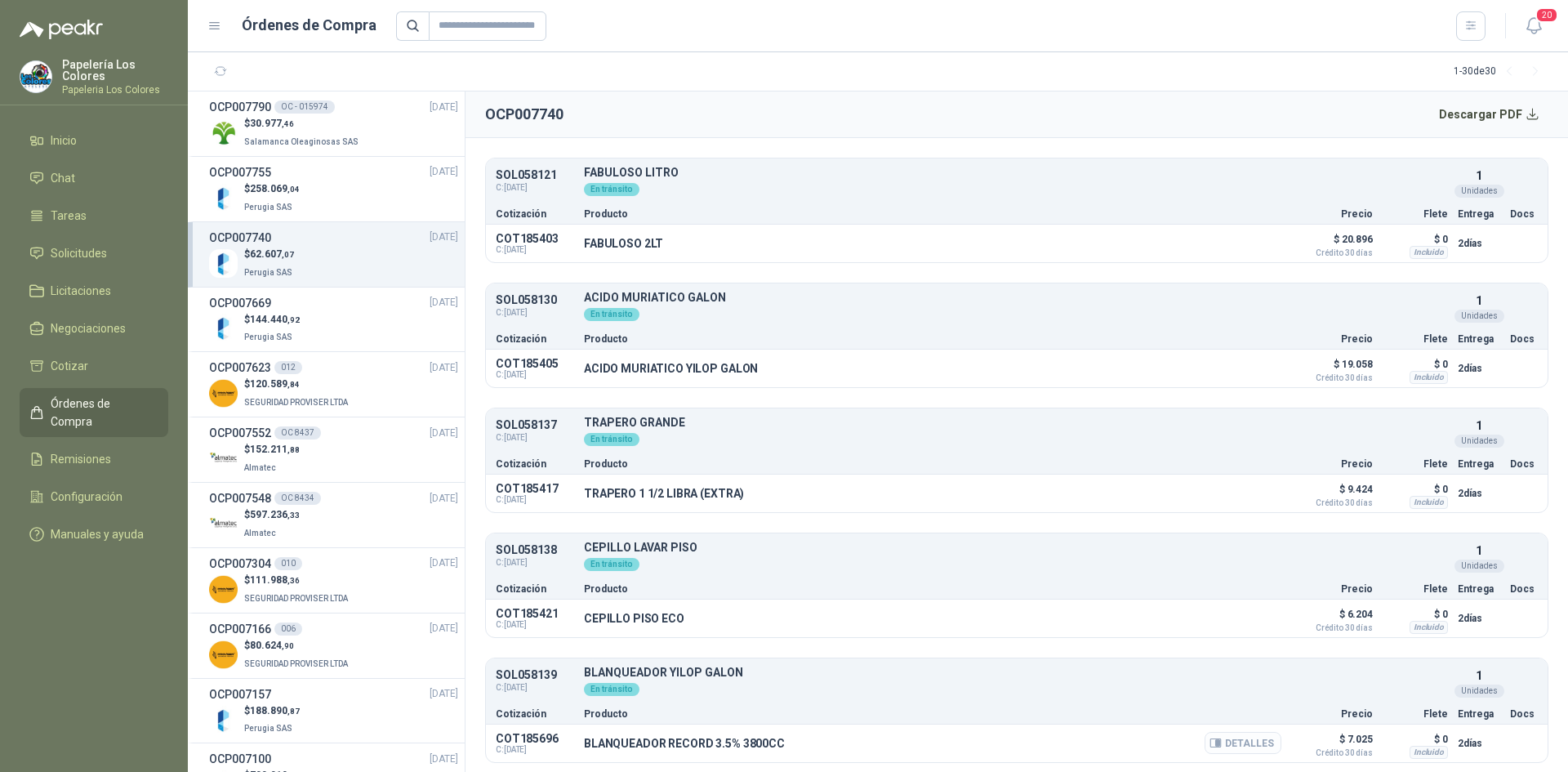
click at [1213, 740] on button "Detalles" at bounding box center [1243, 743] width 76 height 22
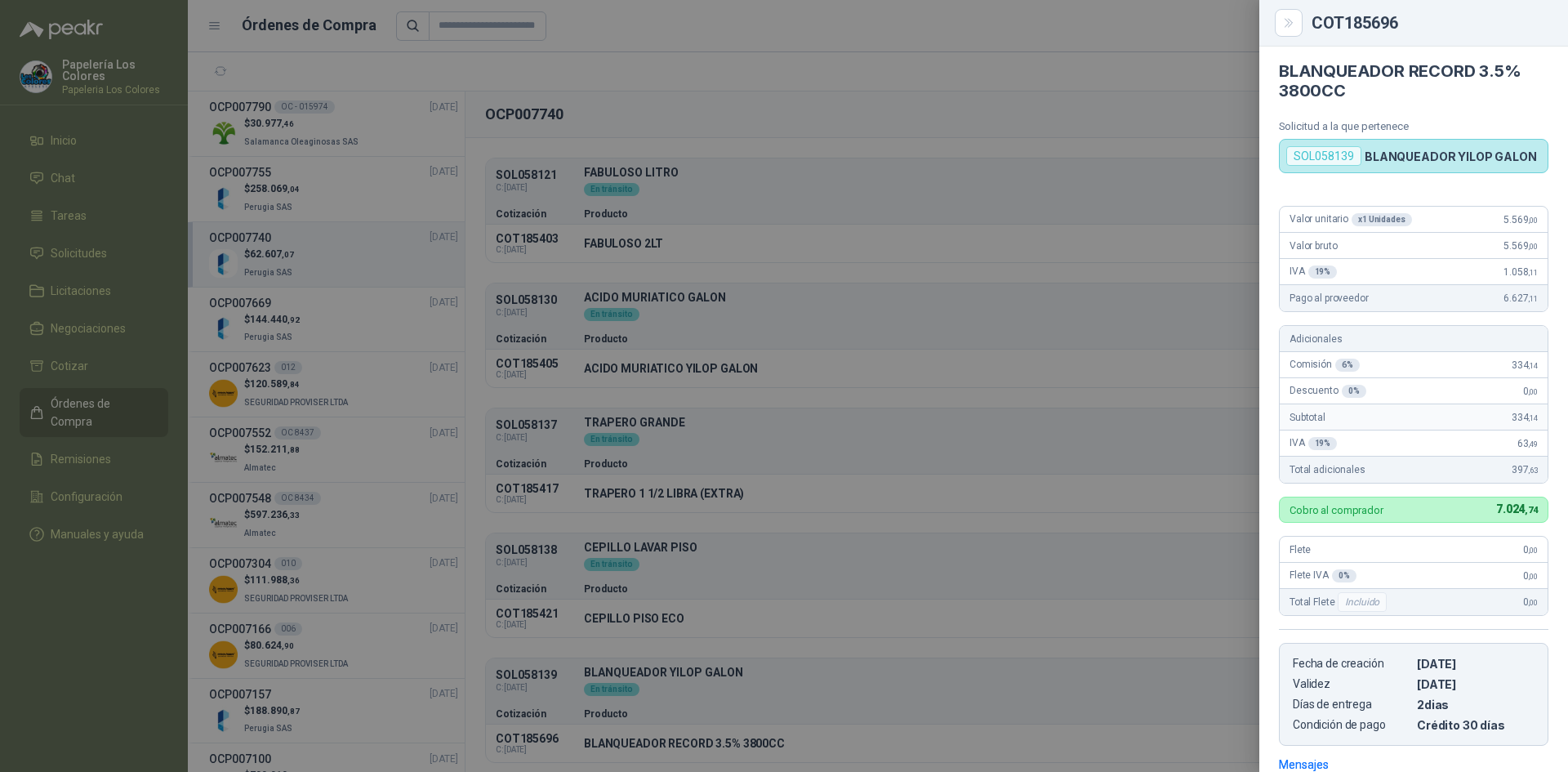
scroll to position [0, 0]
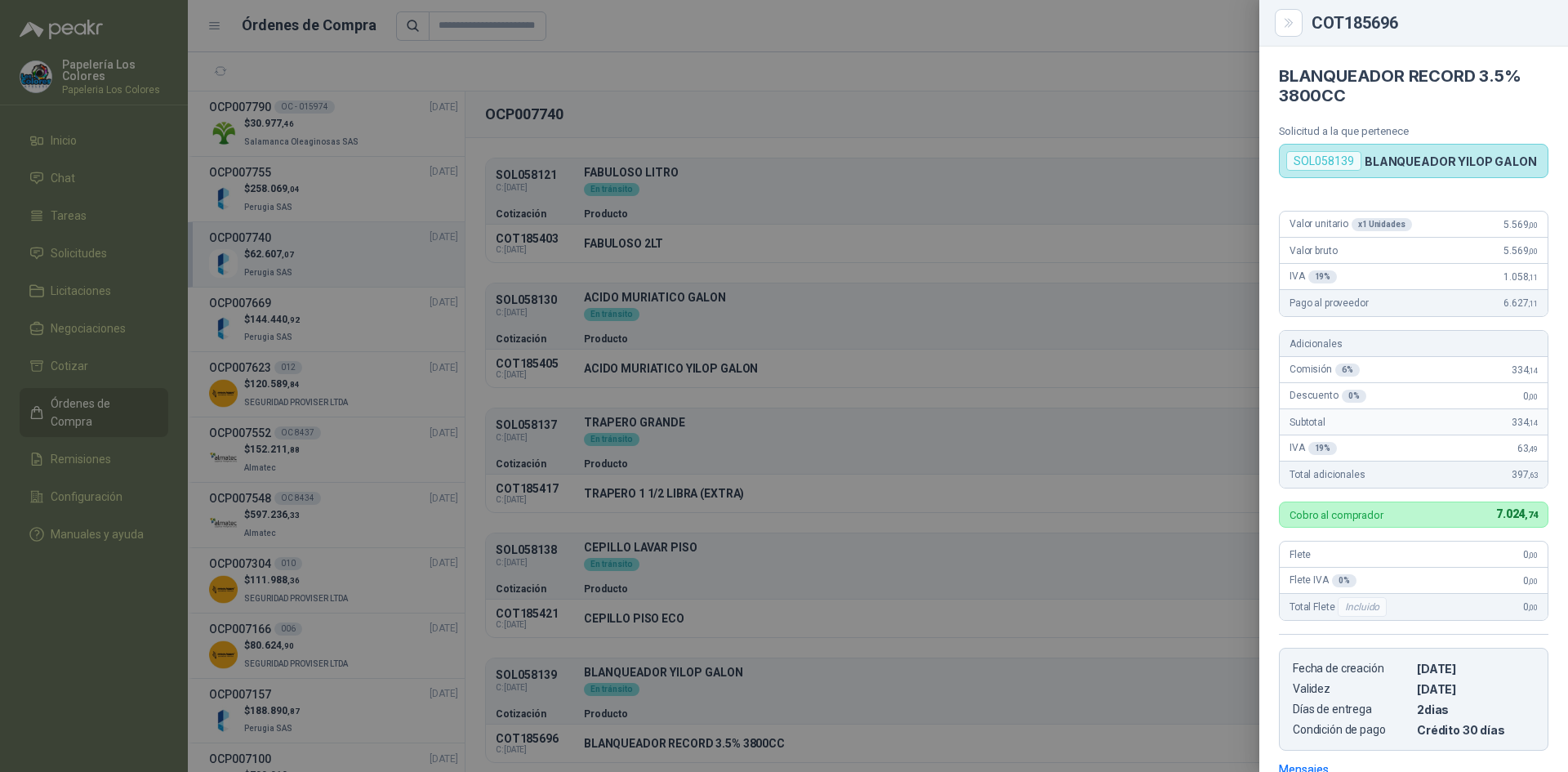
click at [1065, 192] on div at bounding box center [784, 386] width 1568 height 772
